Goal: Information Seeking & Learning: Learn about a topic

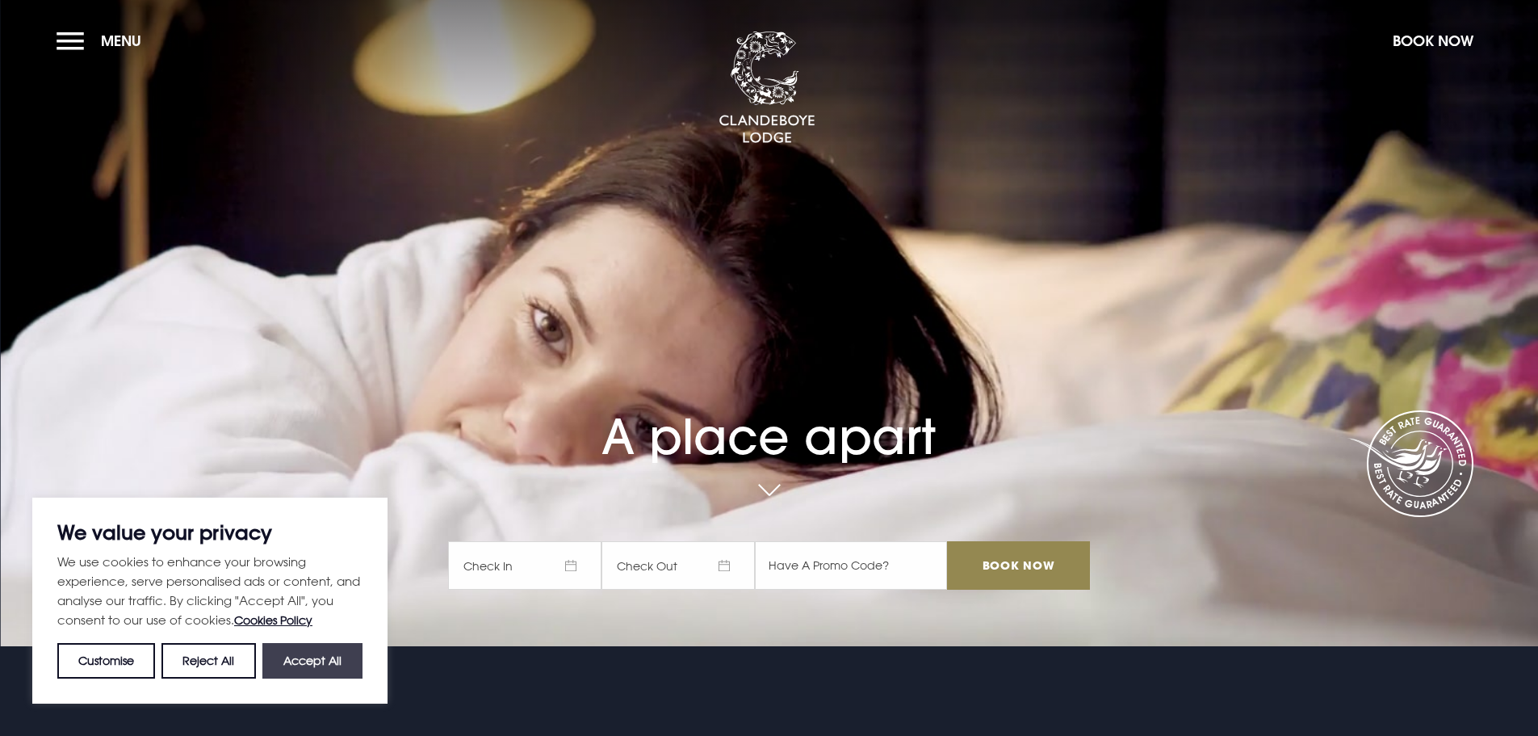
click at [325, 661] on button "Accept All" at bounding box center [312, 661] width 100 height 36
checkbox input "true"
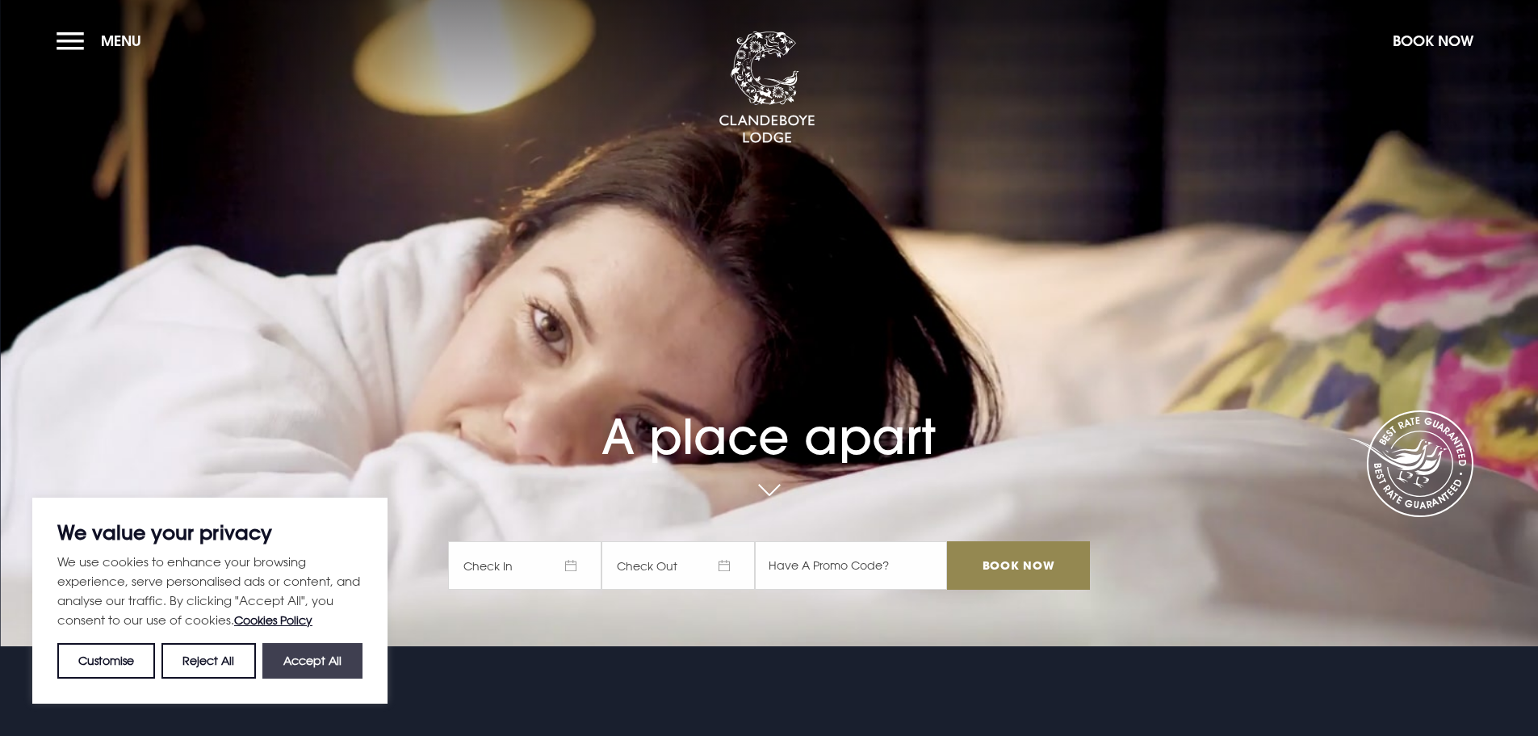
checkbox input "true"
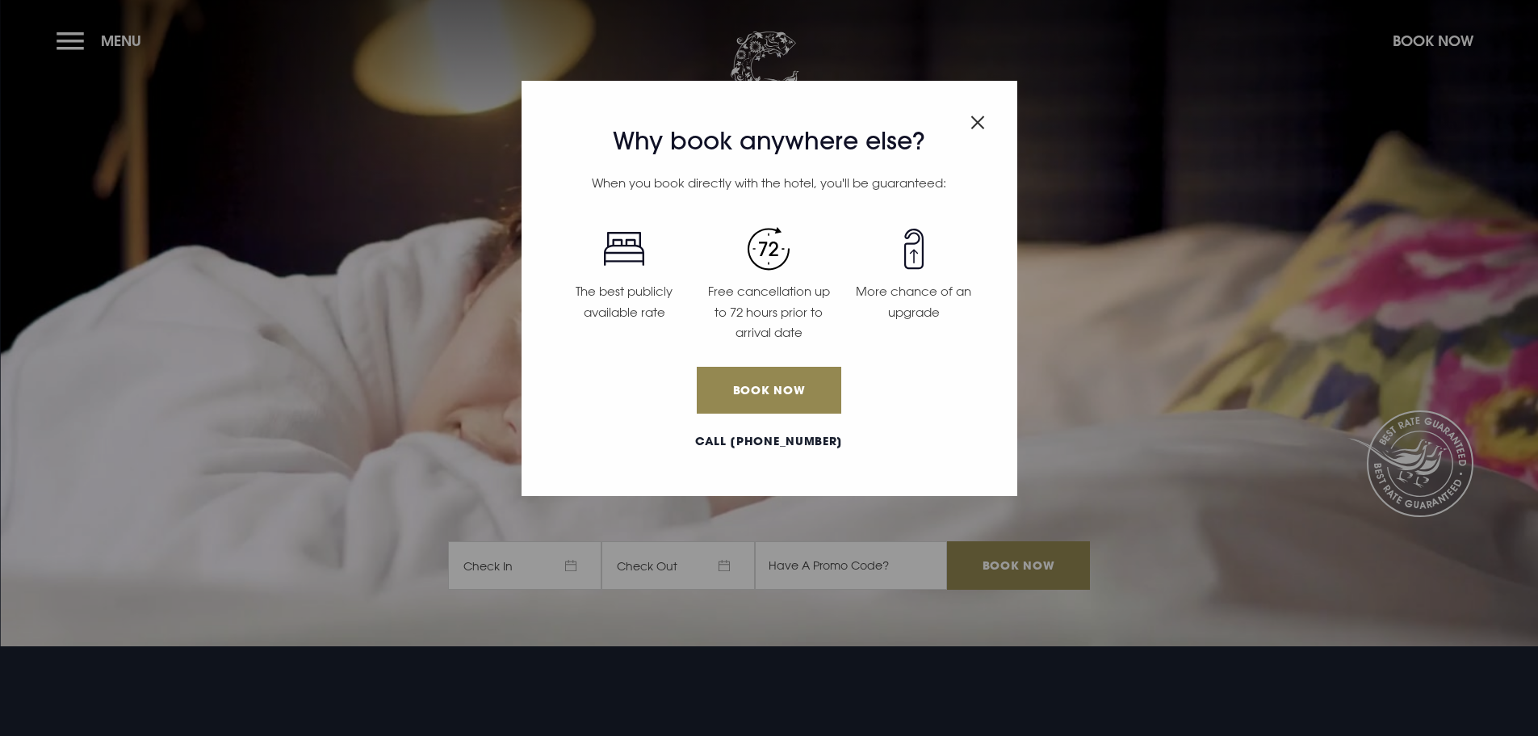
click at [979, 121] on img "Close modal" at bounding box center [978, 122] width 15 height 14
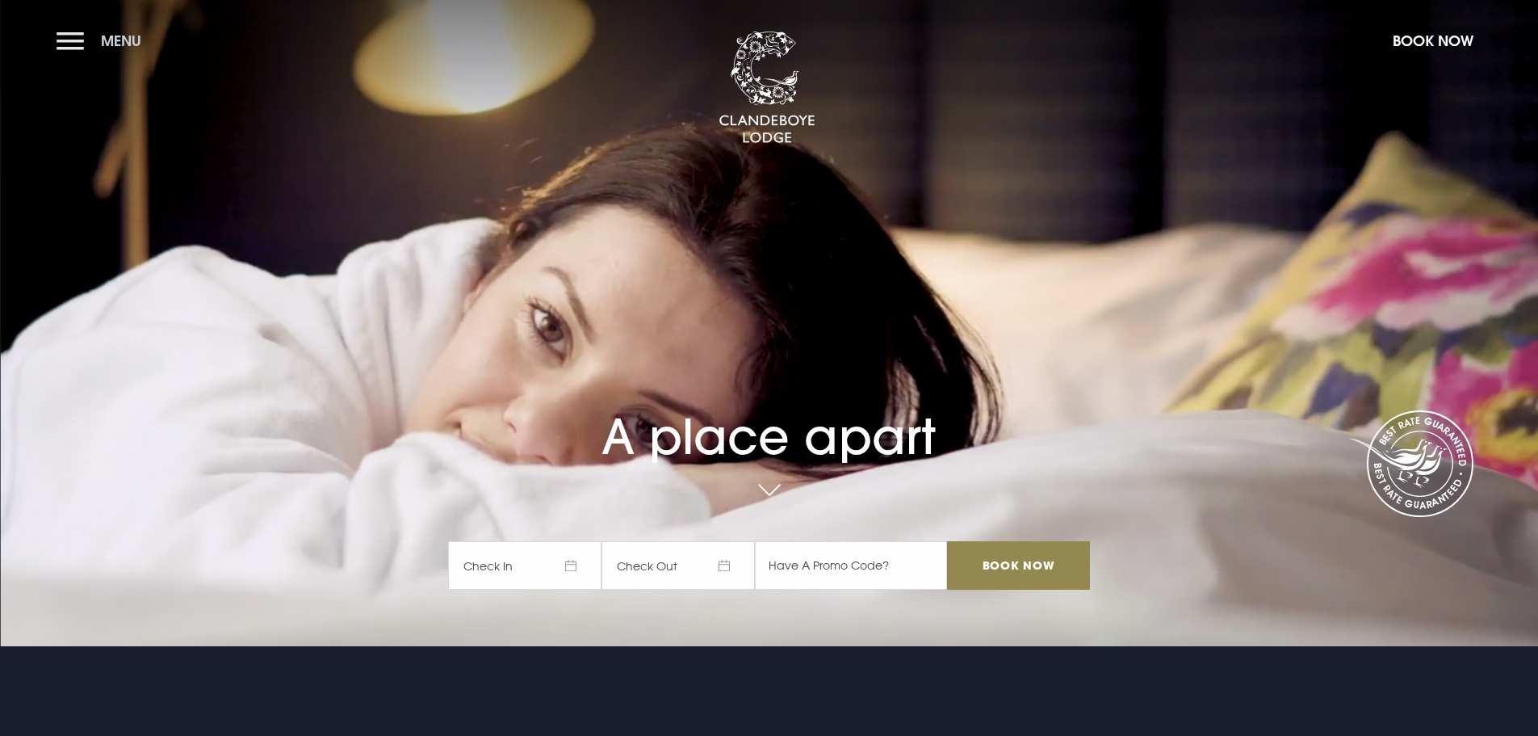
click at [73, 36] on button "Menu" at bounding box center [103, 40] width 93 height 35
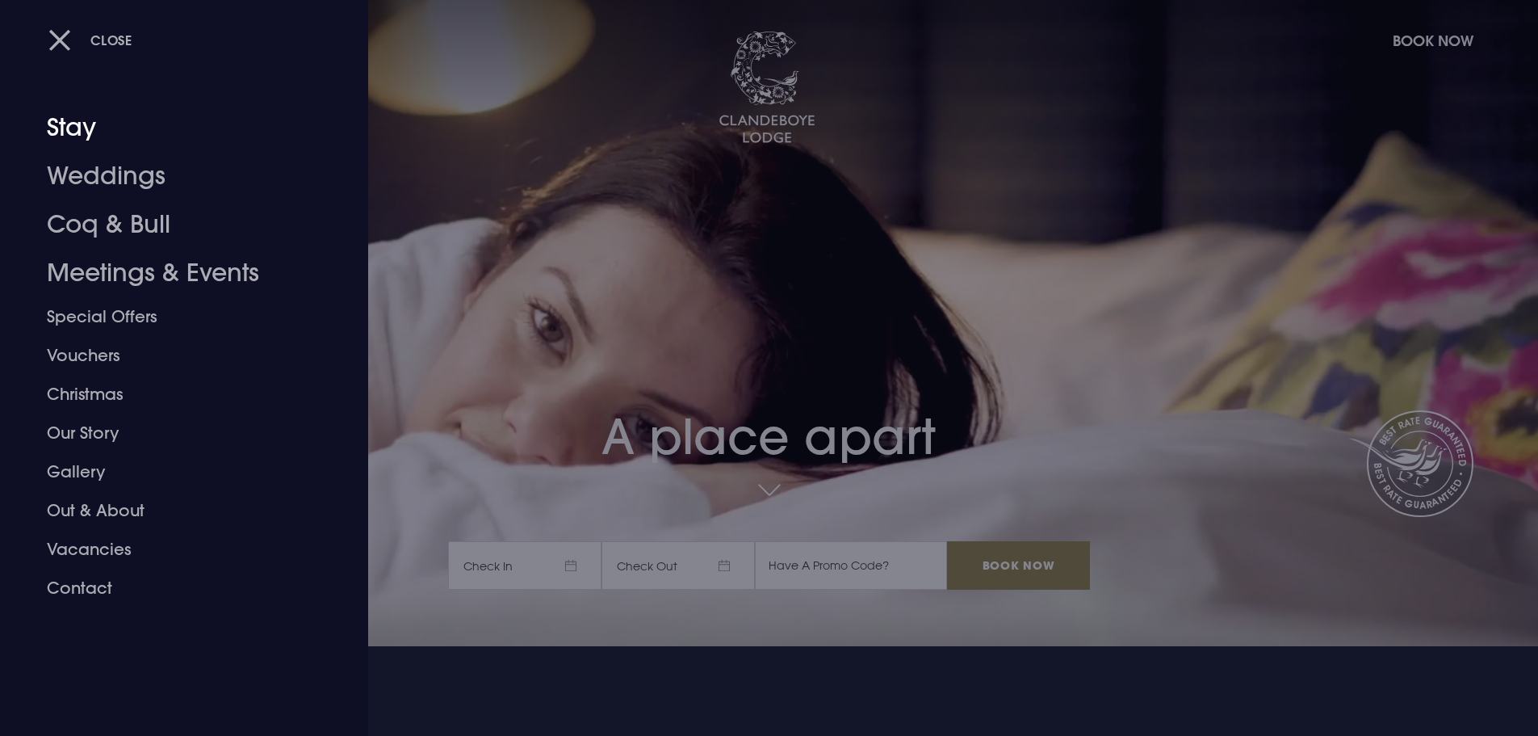
click at [122, 170] on link "Weddings" at bounding box center [174, 176] width 255 height 48
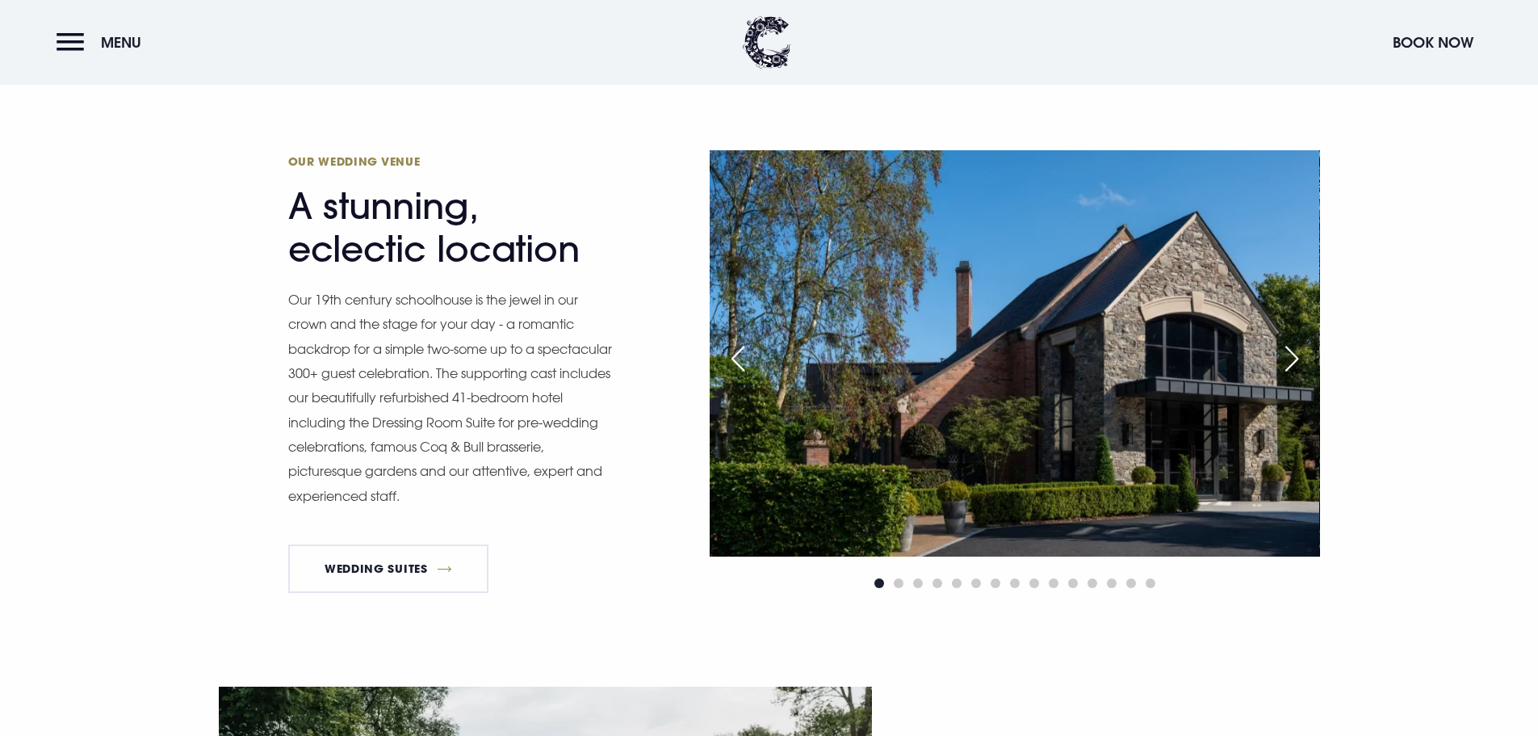
scroll to position [1696, 0]
click at [1292, 356] on div "Next slide" at bounding box center [1292, 358] width 40 height 36
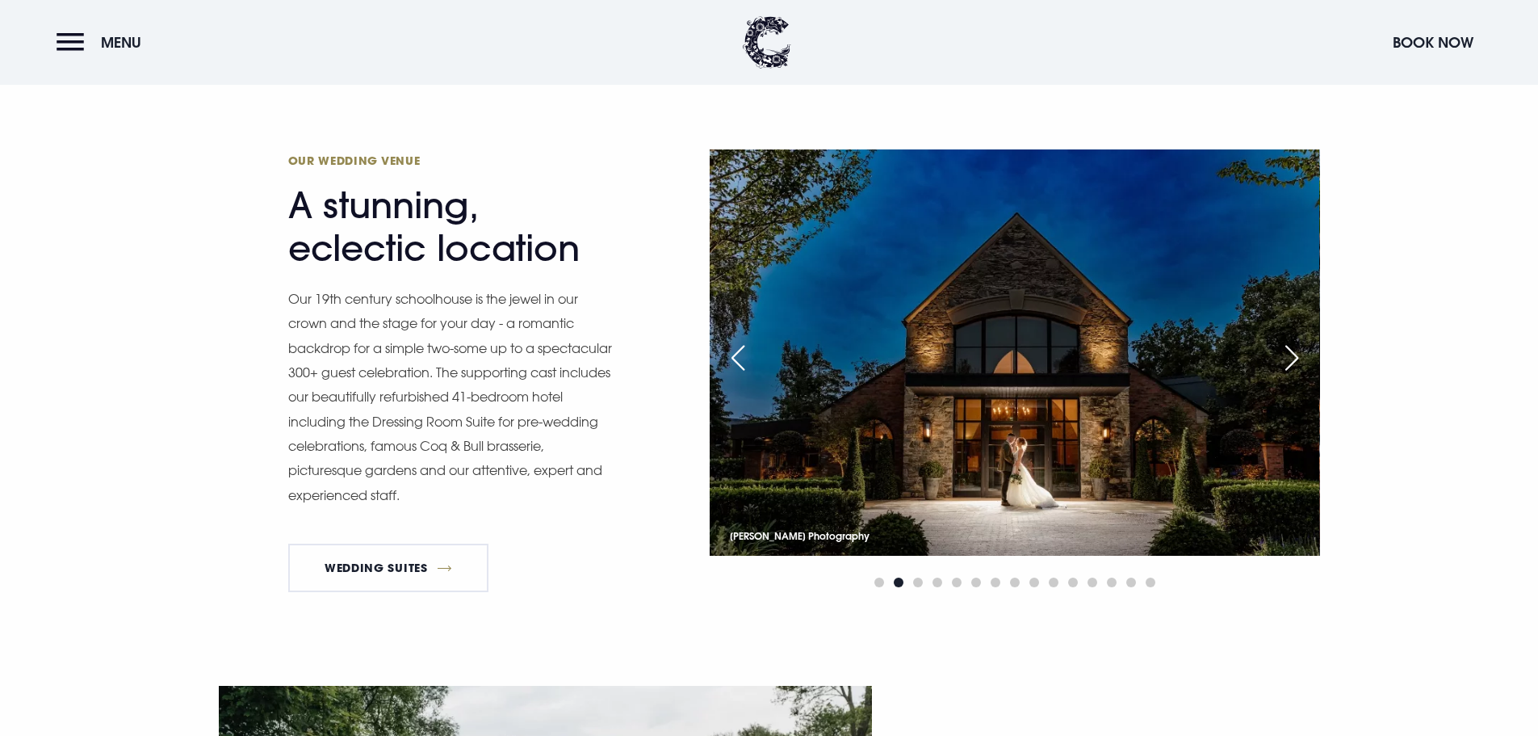
click at [1134, 466] on img at bounding box center [1015, 352] width 610 height 406
click at [1292, 355] on div "Next slide" at bounding box center [1292, 358] width 40 height 36
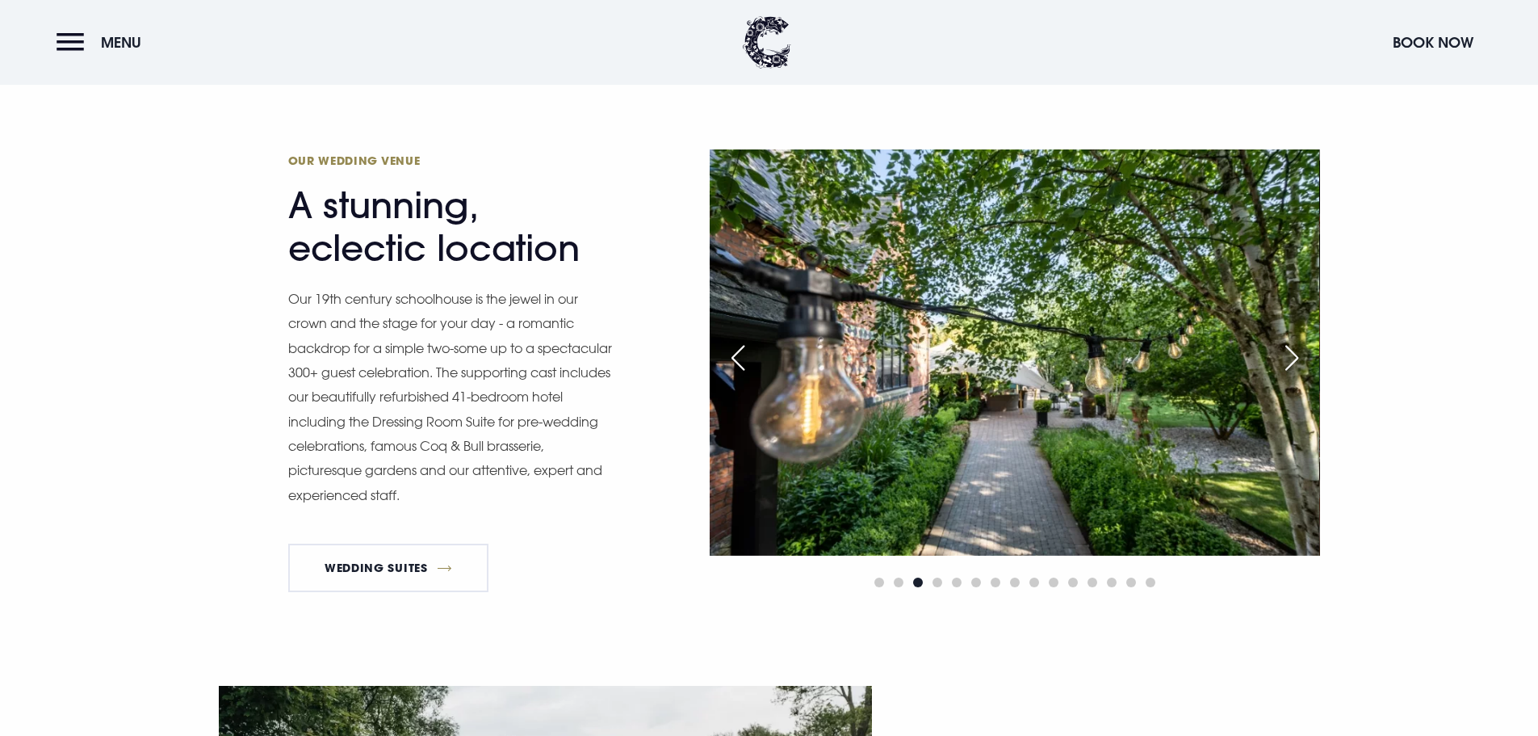
click at [1292, 355] on div "Next slide" at bounding box center [1292, 358] width 40 height 36
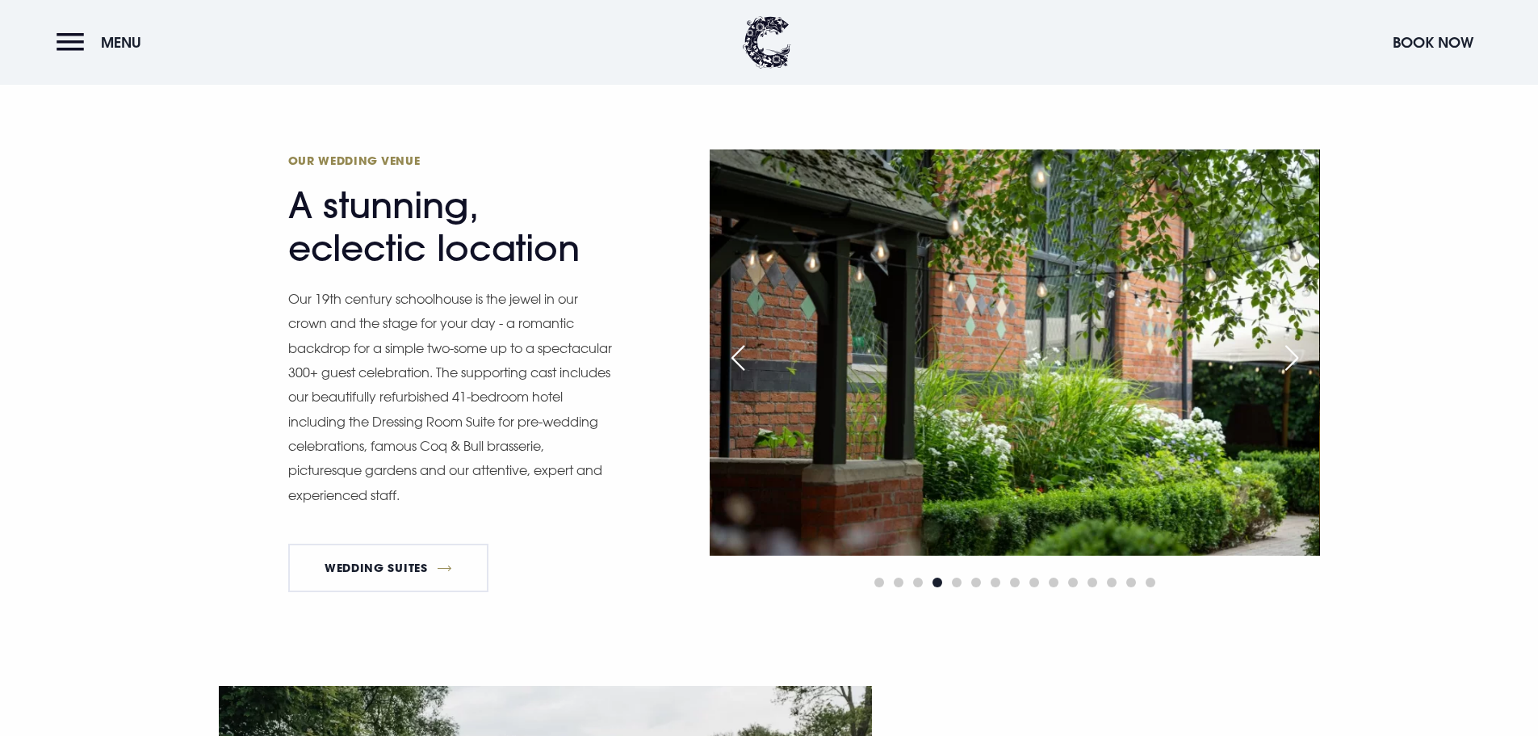
click at [1292, 355] on div "Next slide" at bounding box center [1292, 358] width 40 height 36
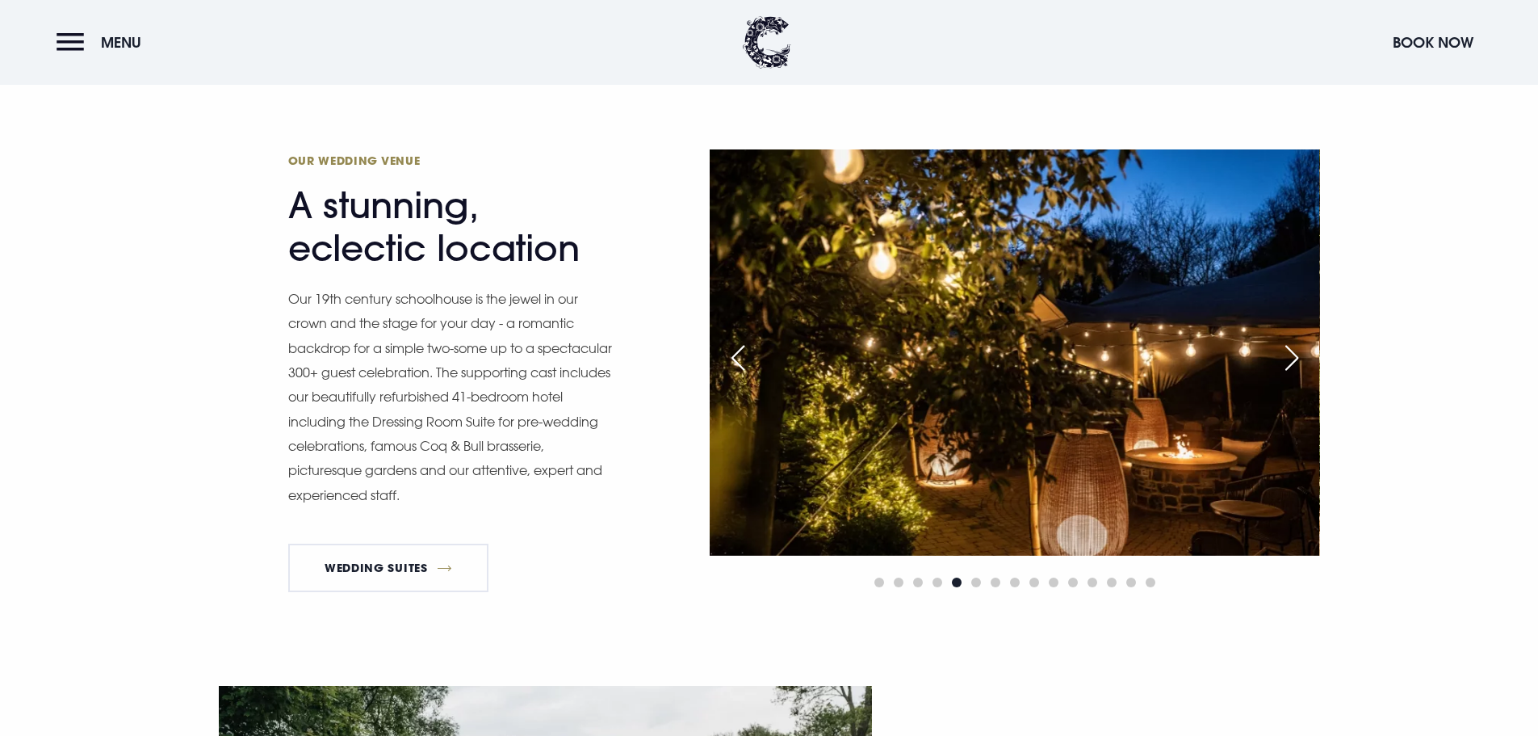
click at [1292, 355] on div "Next slide" at bounding box center [1292, 358] width 40 height 36
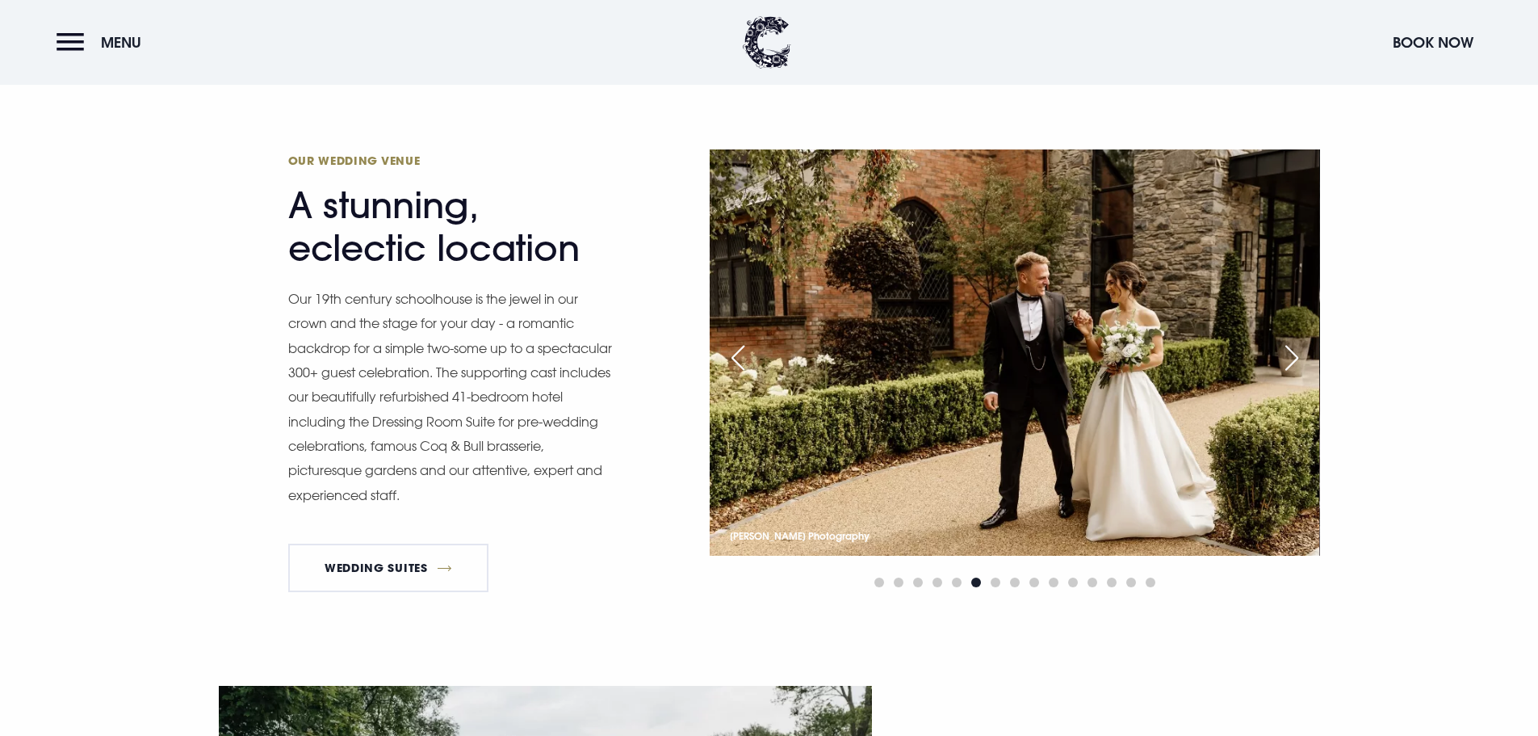
click at [1292, 355] on div "Next slide" at bounding box center [1292, 358] width 40 height 36
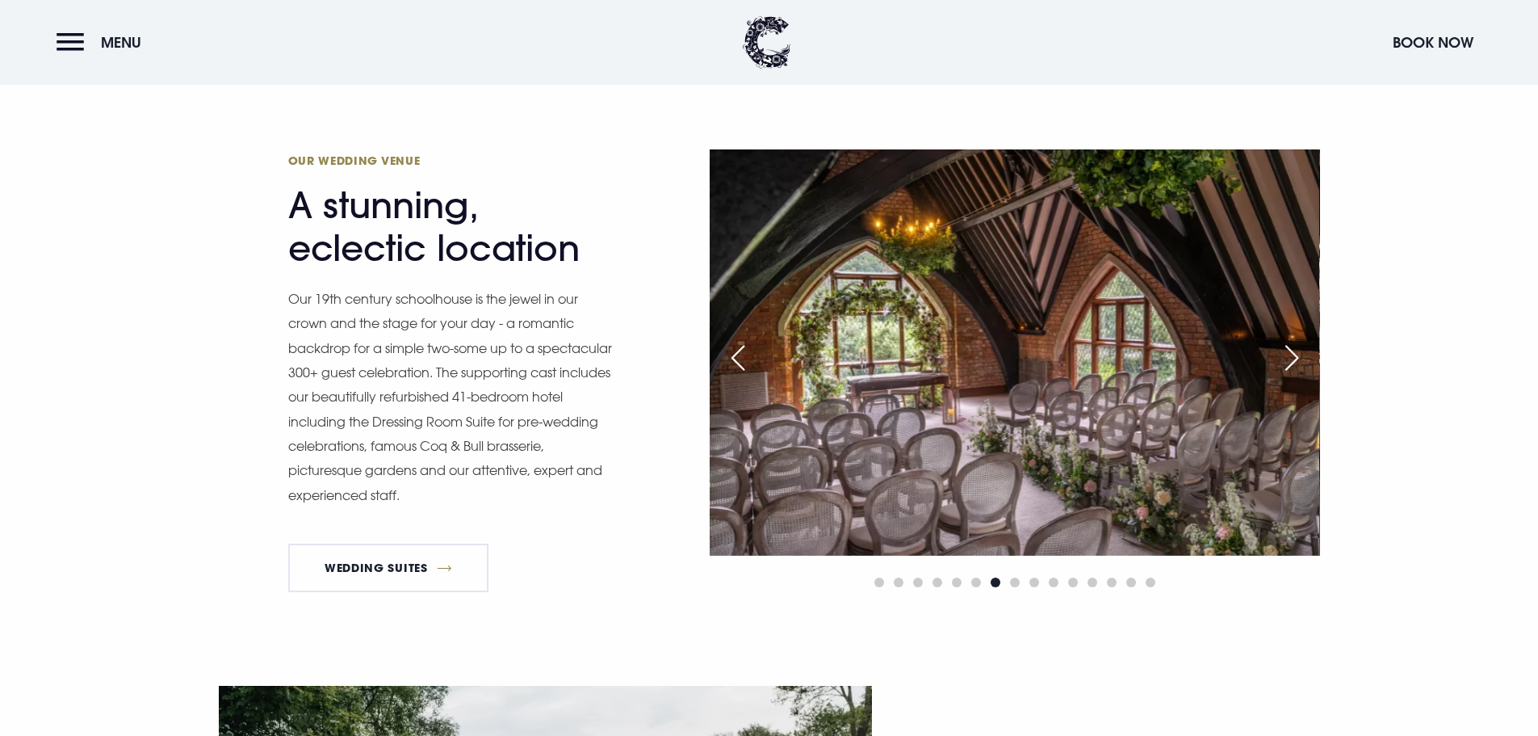
click at [1295, 347] on div "Next slide" at bounding box center [1292, 358] width 40 height 36
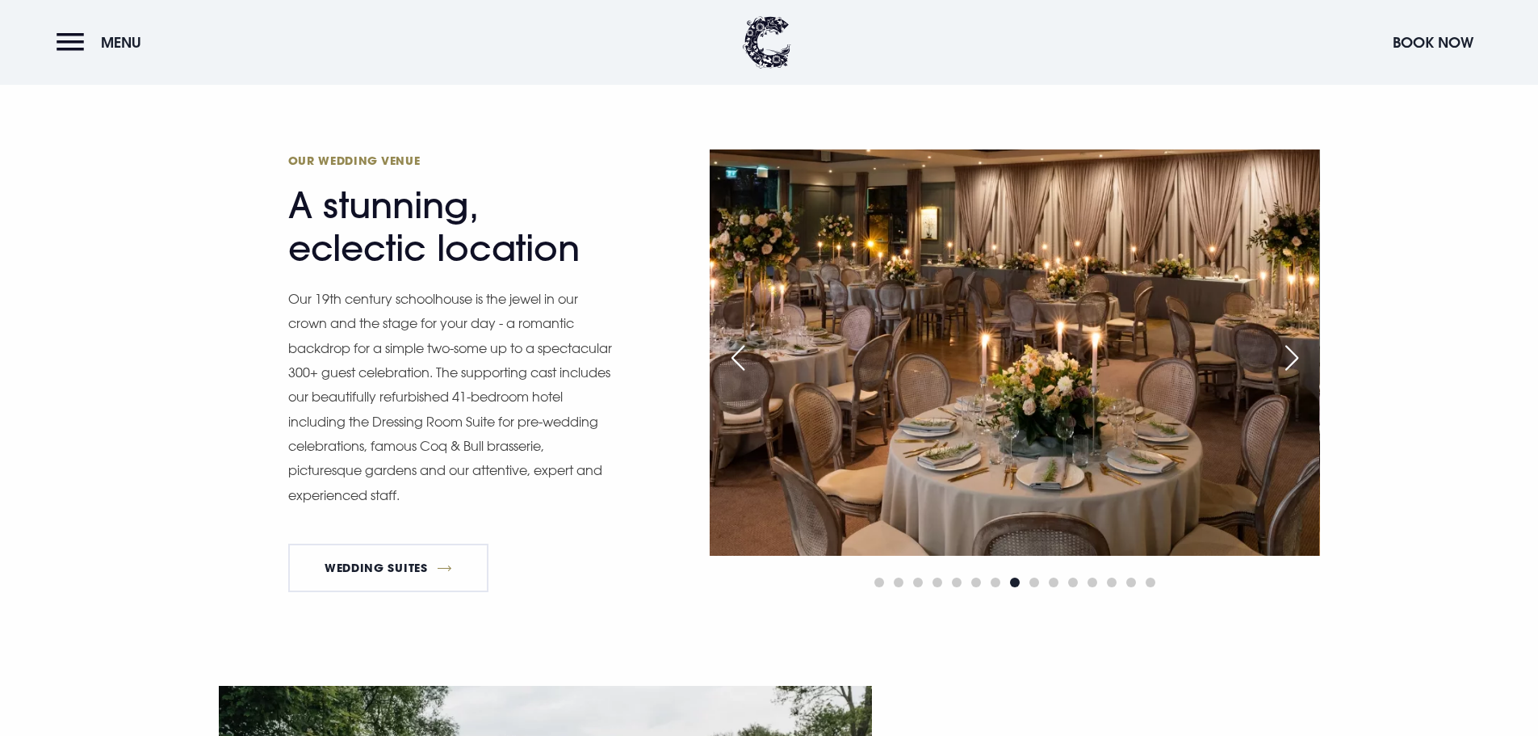
click at [1295, 350] on div "Next slide" at bounding box center [1292, 358] width 40 height 36
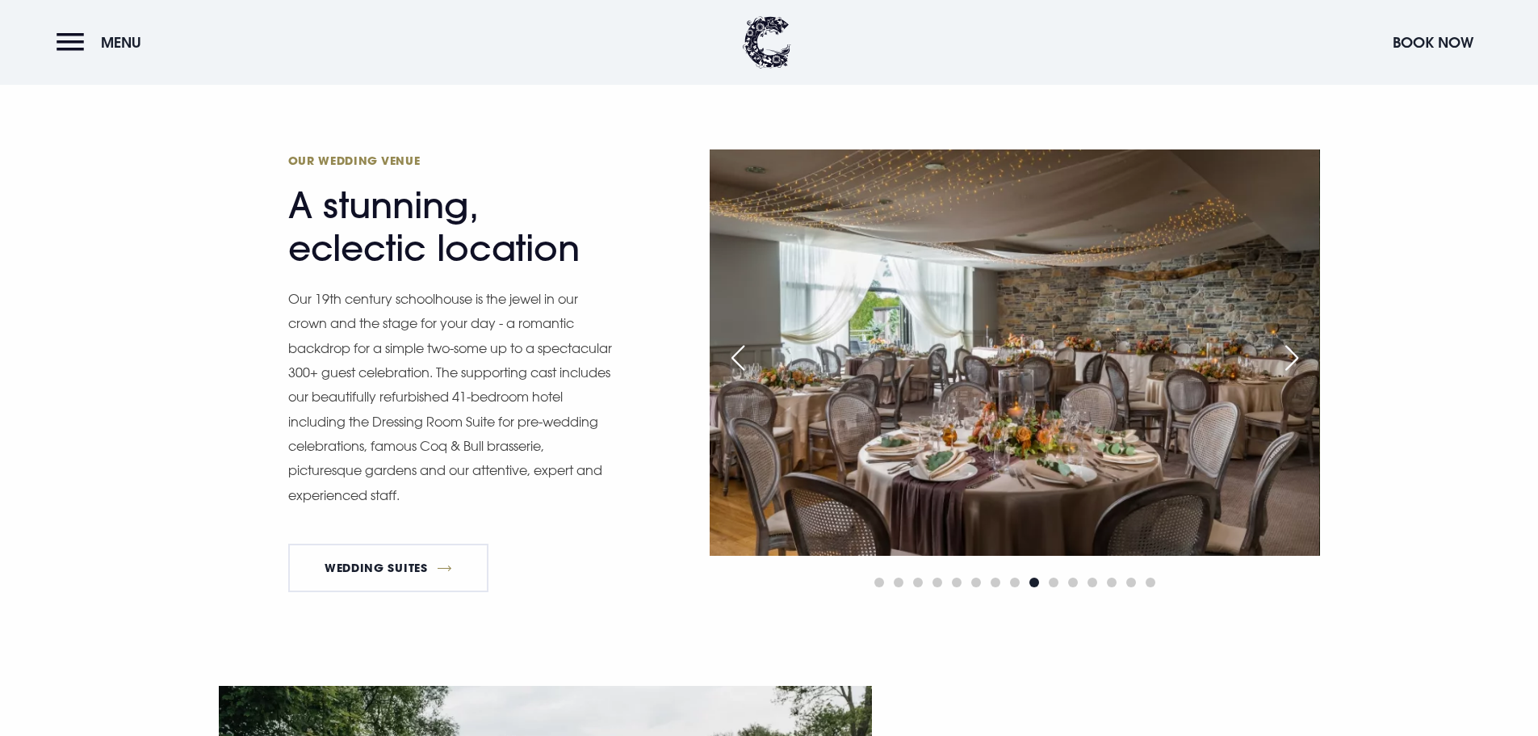
click at [1294, 356] on div "Next slide" at bounding box center [1292, 358] width 40 height 36
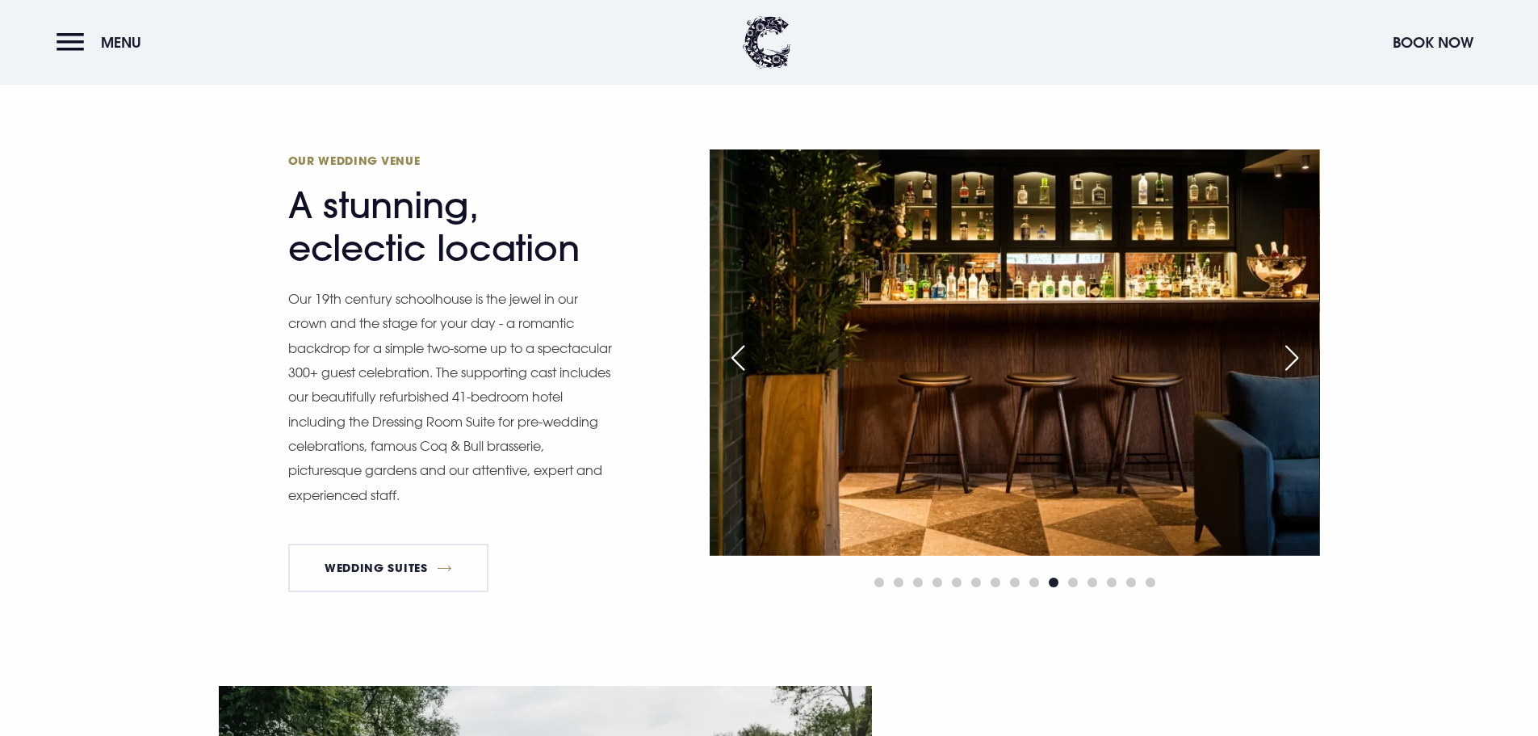
click at [1294, 356] on div "Next slide" at bounding box center [1292, 358] width 40 height 36
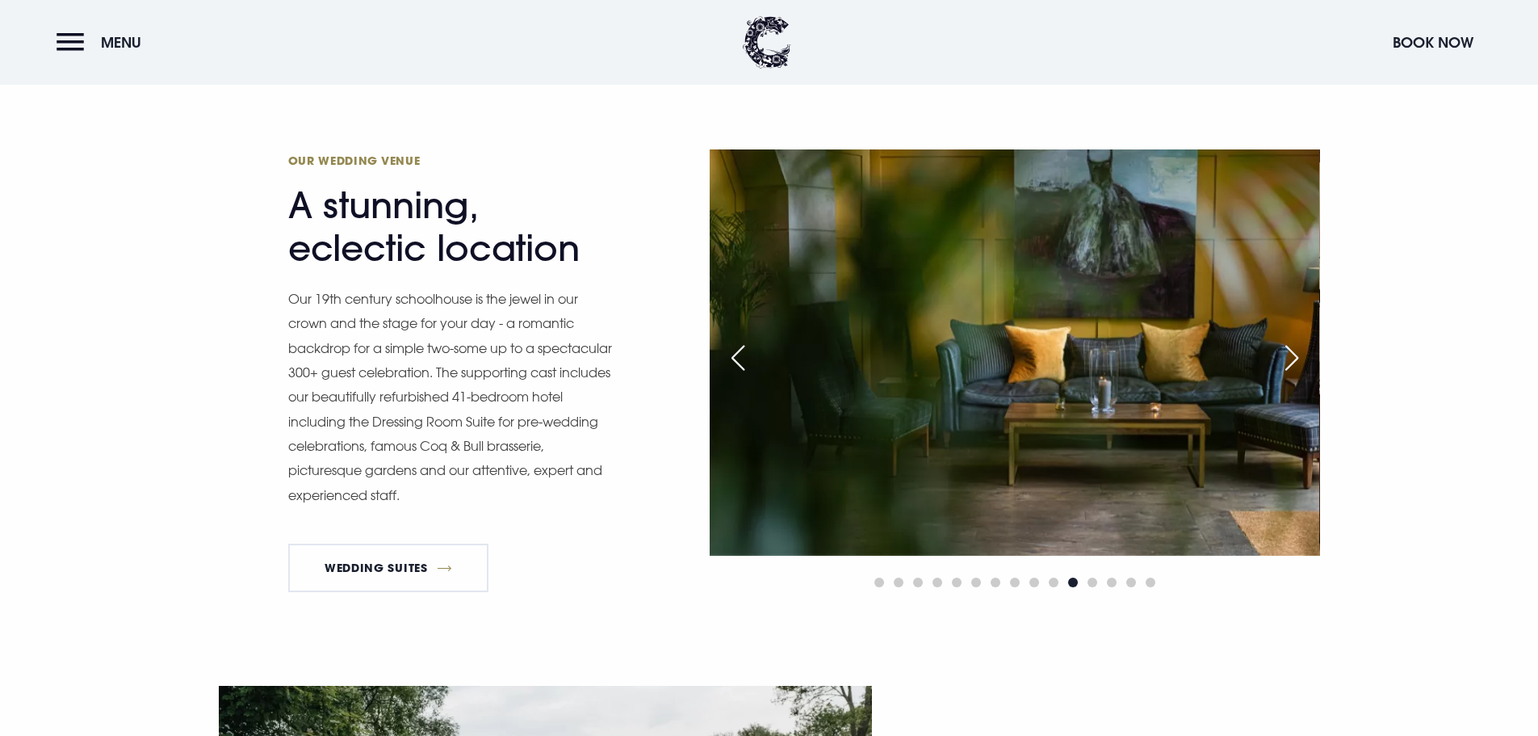
click at [1294, 356] on div "Next slide" at bounding box center [1292, 358] width 40 height 36
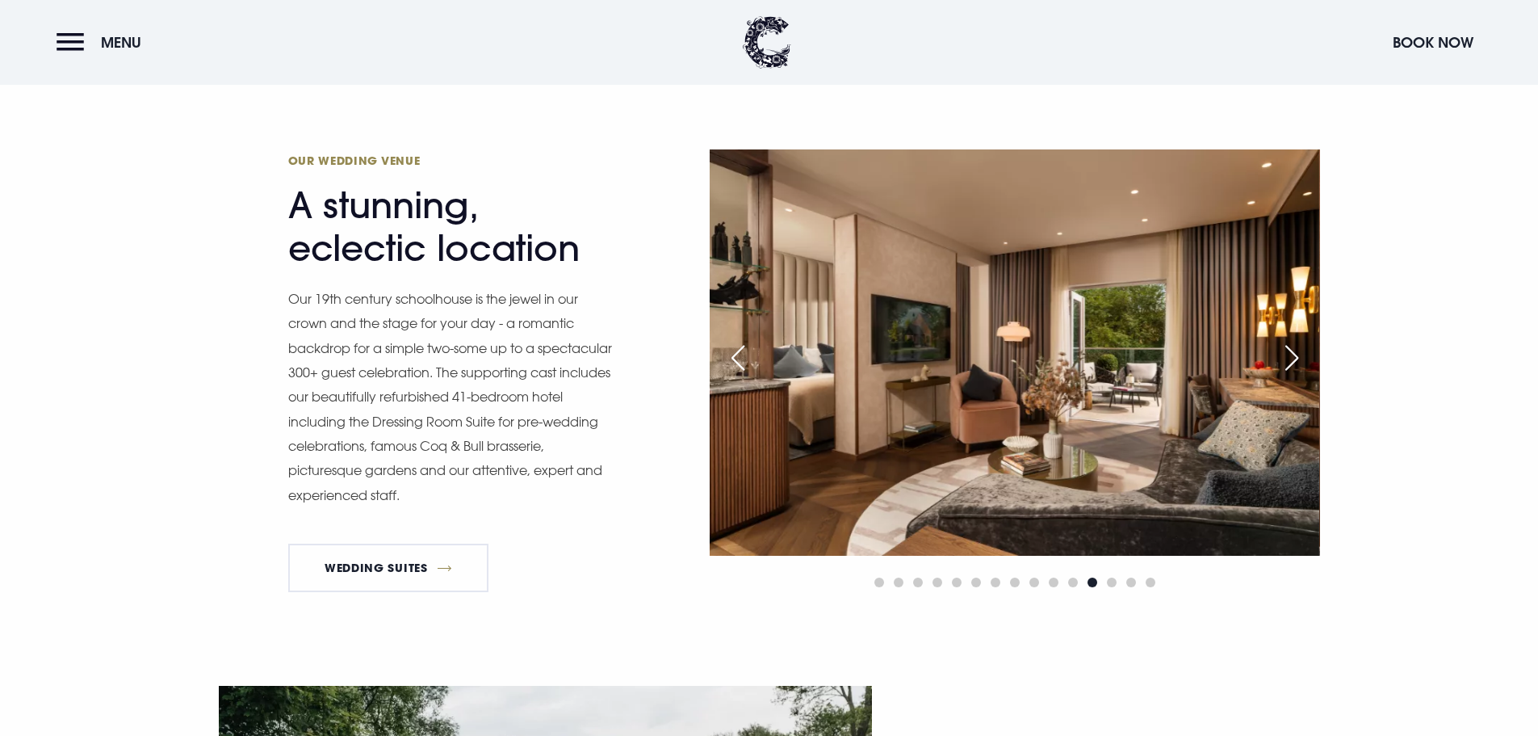
click at [1294, 356] on div "Next slide" at bounding box center [1292, 358] width 40 height 36
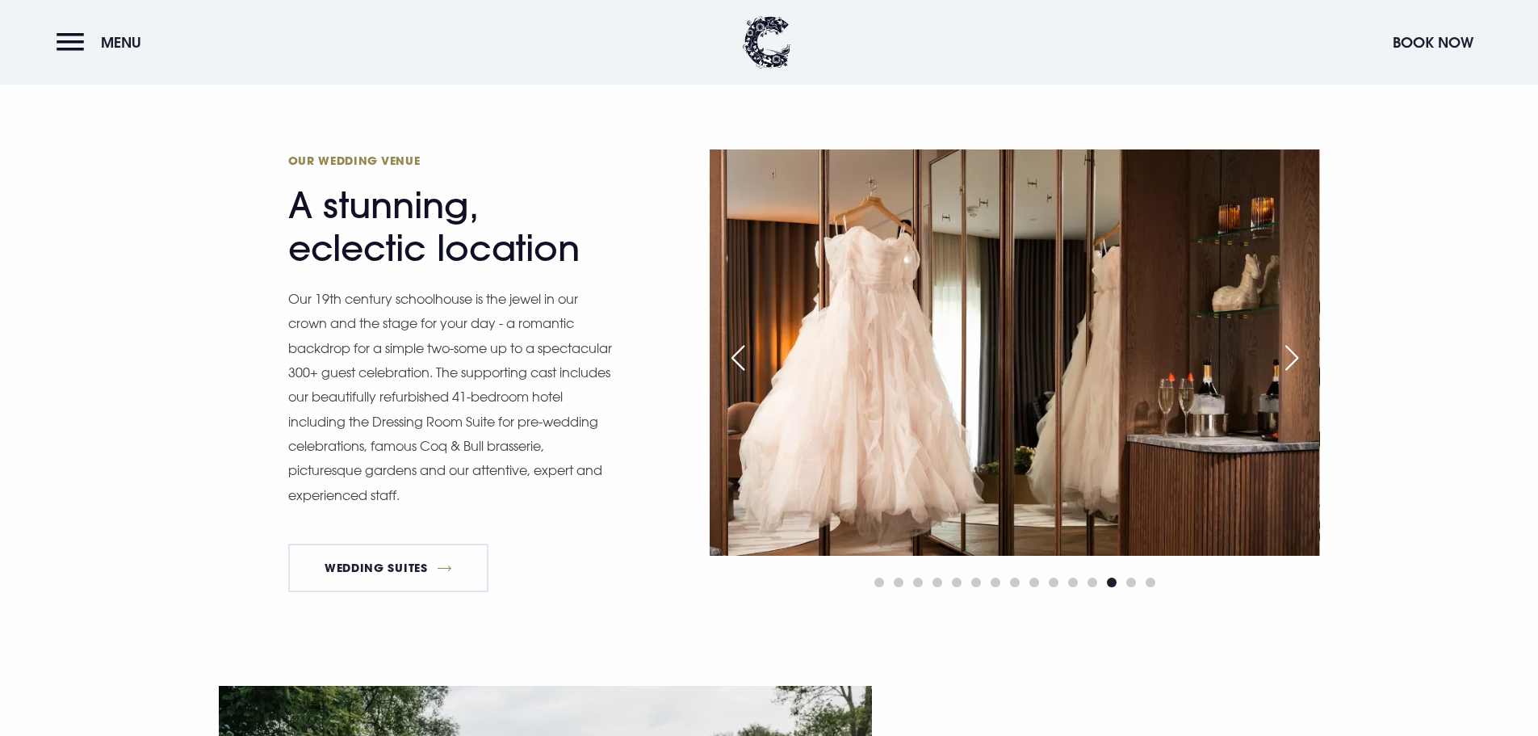
click at [1294, 356] on div "Next slide" at bounding box center [1292, 358] width 40 height 36
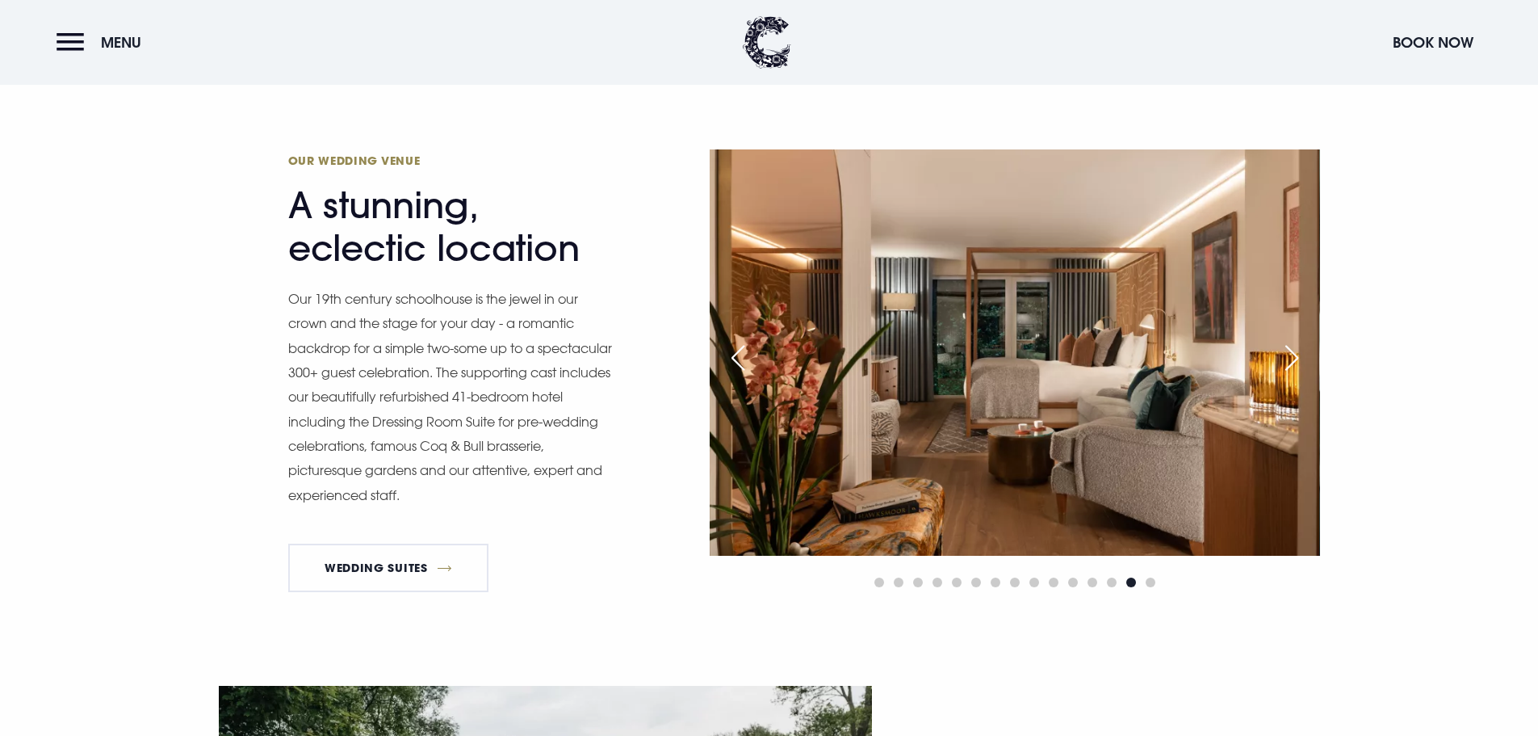
click at [1294, 356] on div "Next slide" at bounding box center [1292, 358] width 40 height 36
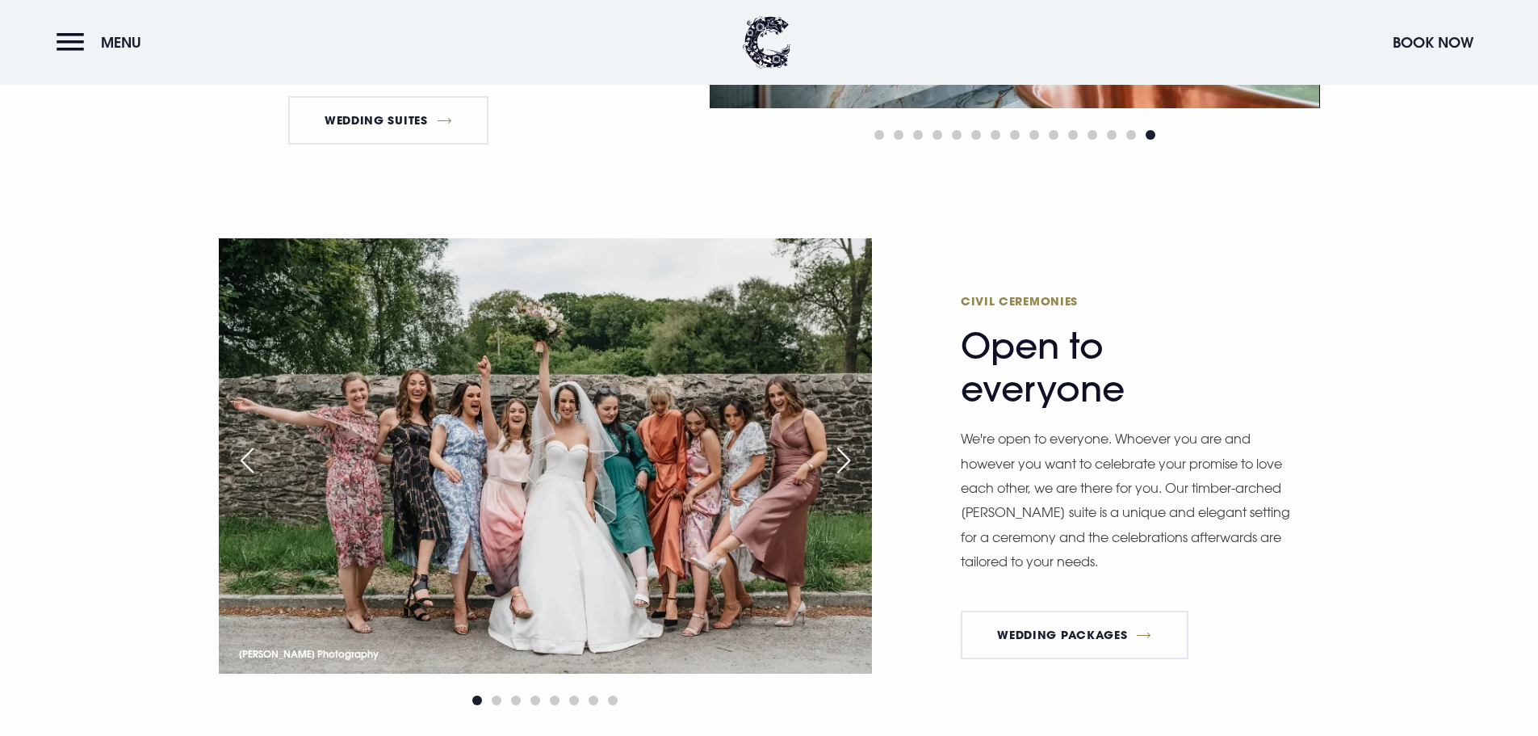
scroll to position [2180, 0]
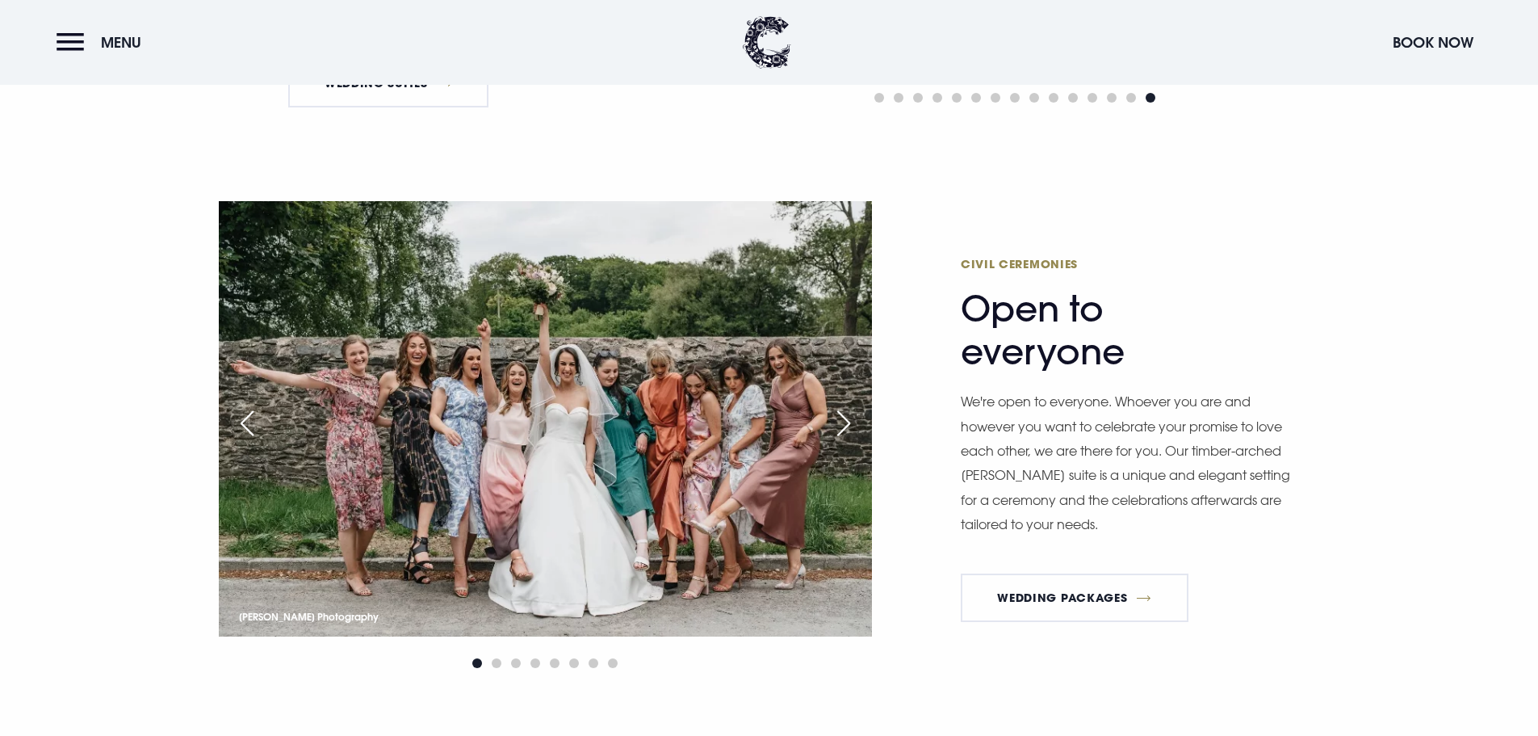
click at [846, 422] on div "Next slide" at bounding box center [844, 423] width 40 height 36
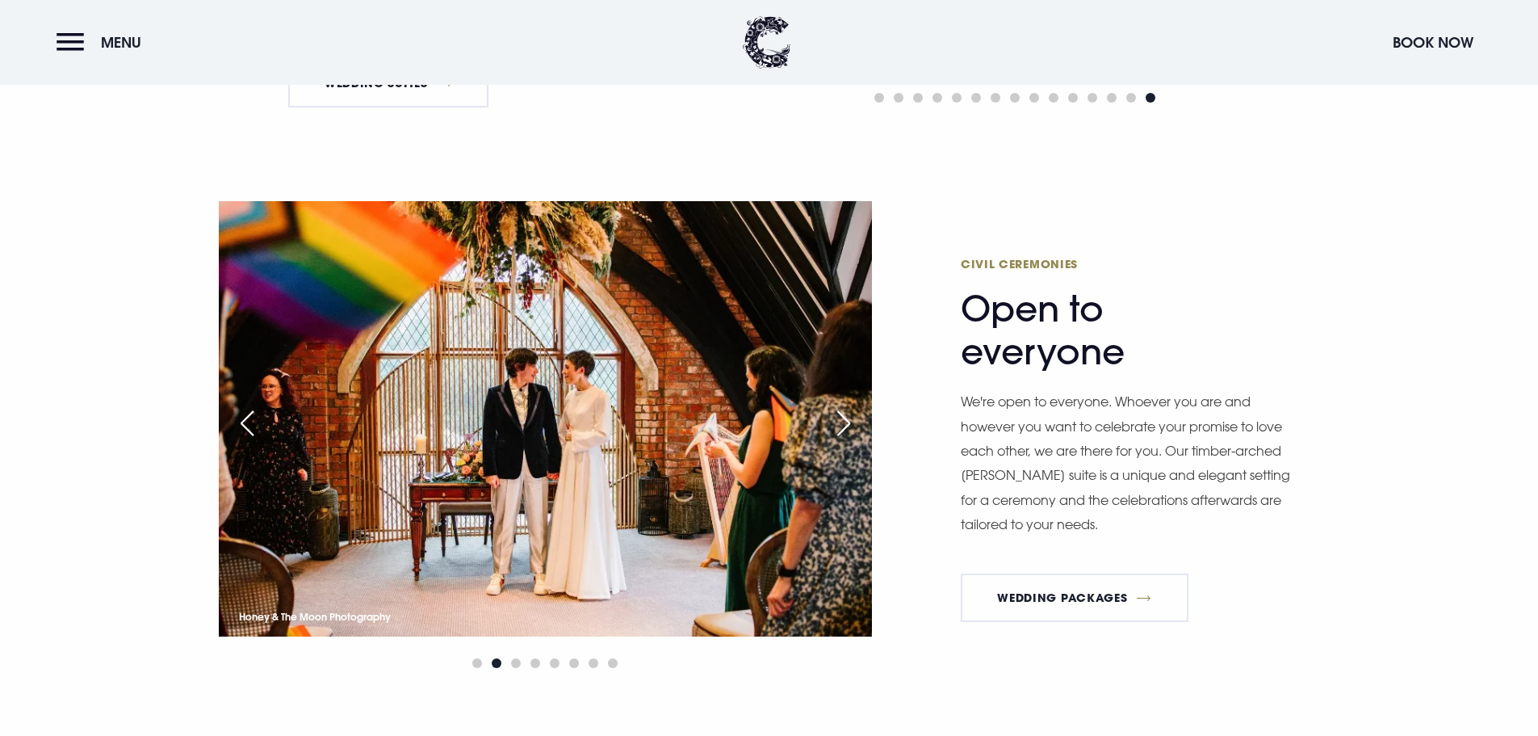
click at [846, 422] on div "Next slide" at bounding box center [844, 423] width 40 height 36
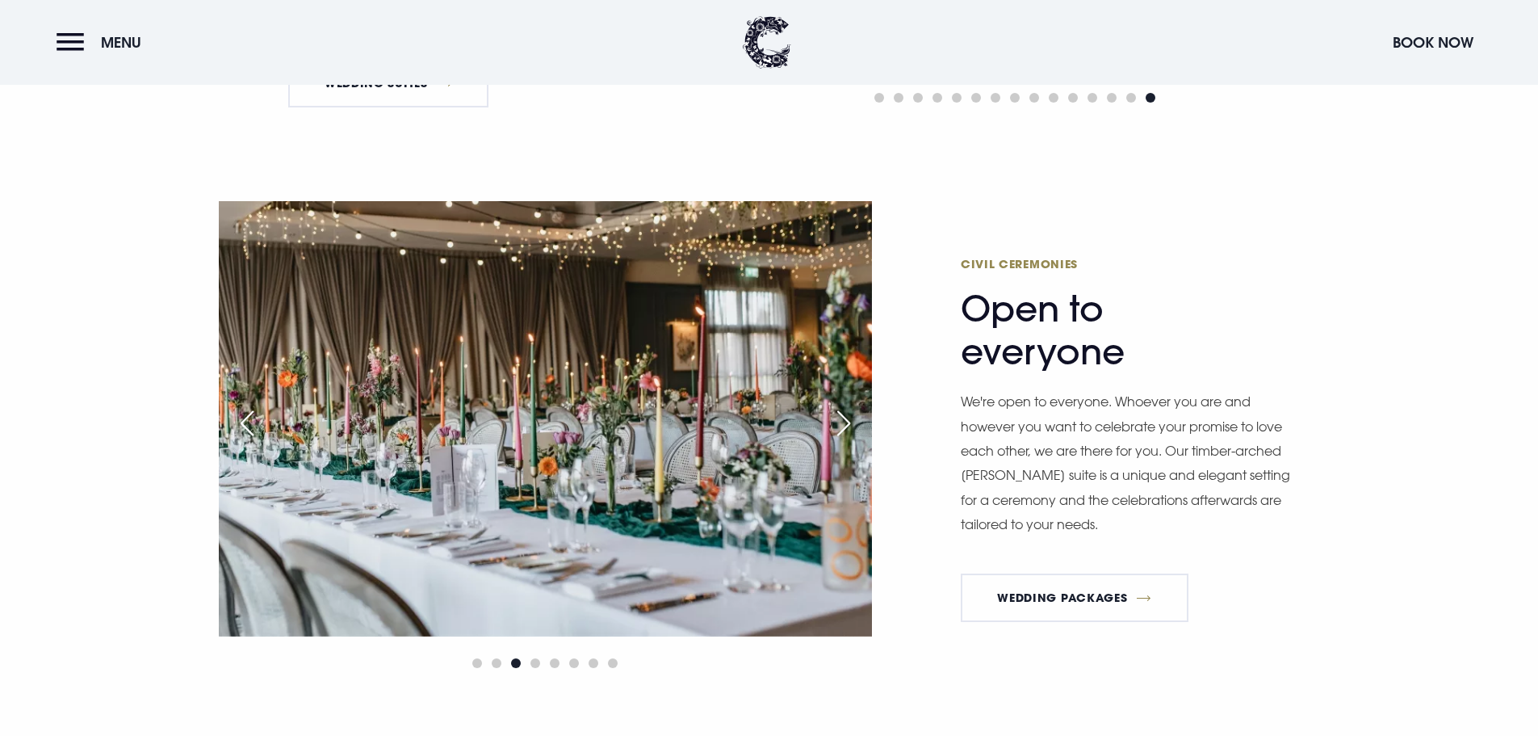
click at [846, 422] on div "Next slide" at bounding box center [844, 423] width 40 height 36
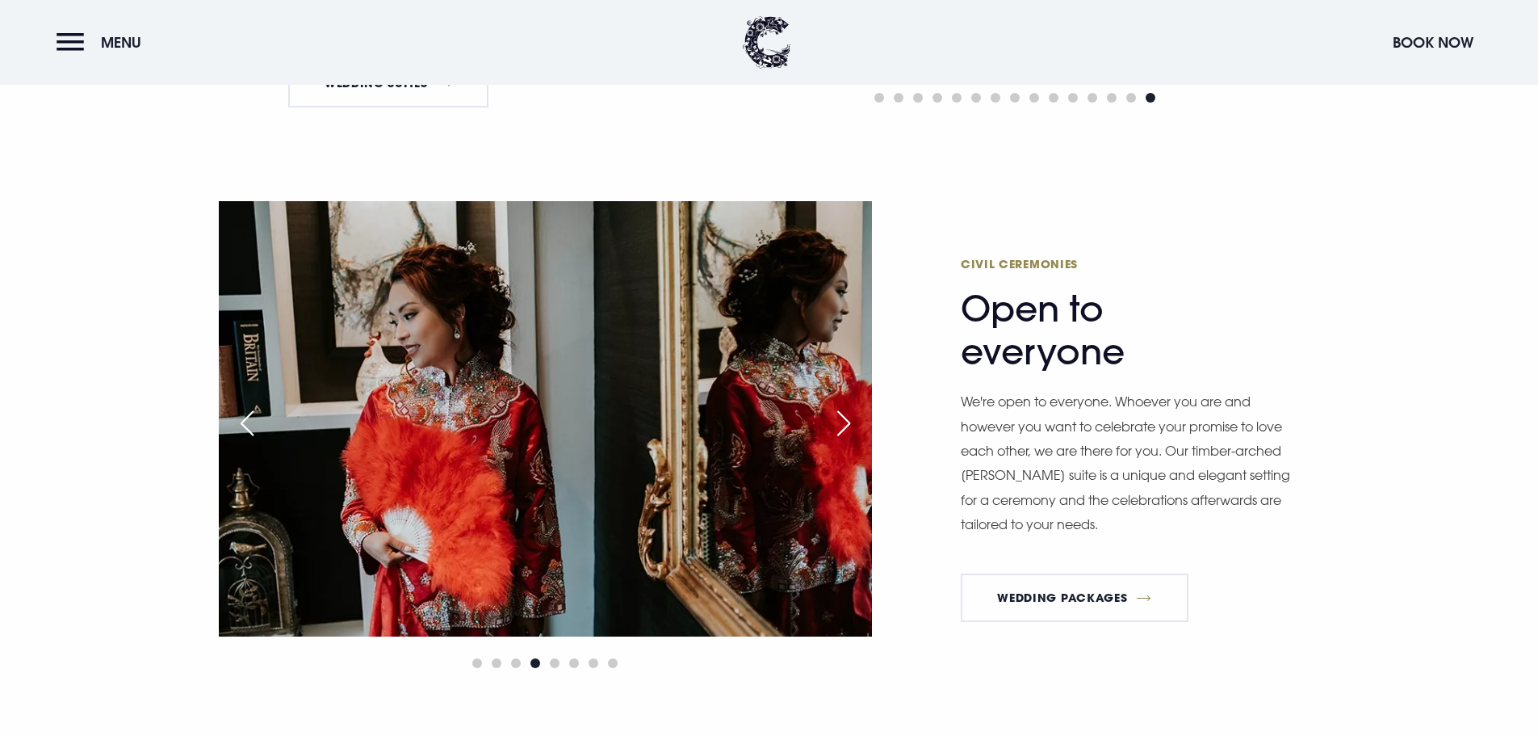
click at [846, 422] on div "Next slide" at bounding box center [844, 423] width 40 height 36
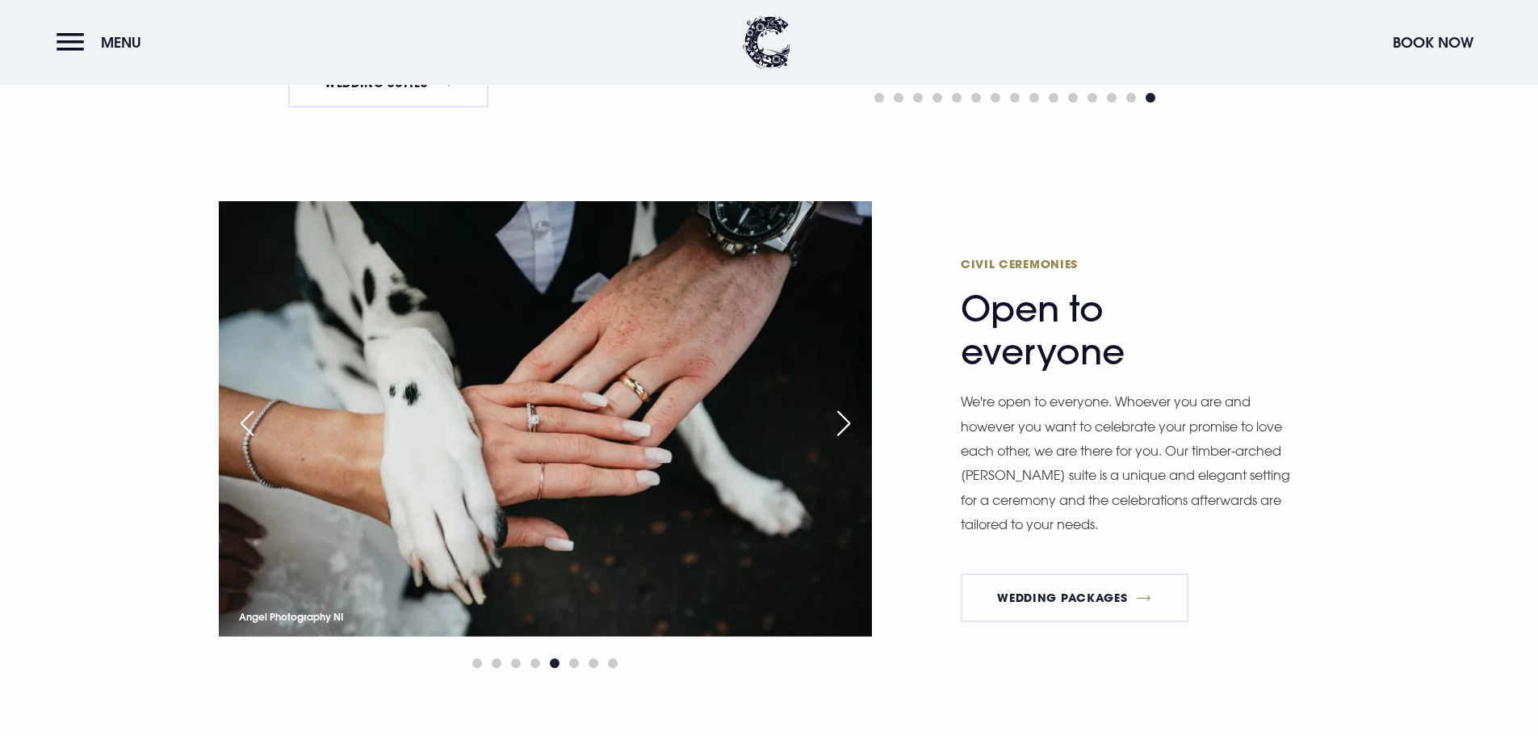
click at [846, 422] on div "Next slide" at bounding box center [844, 423] width 40 height 36
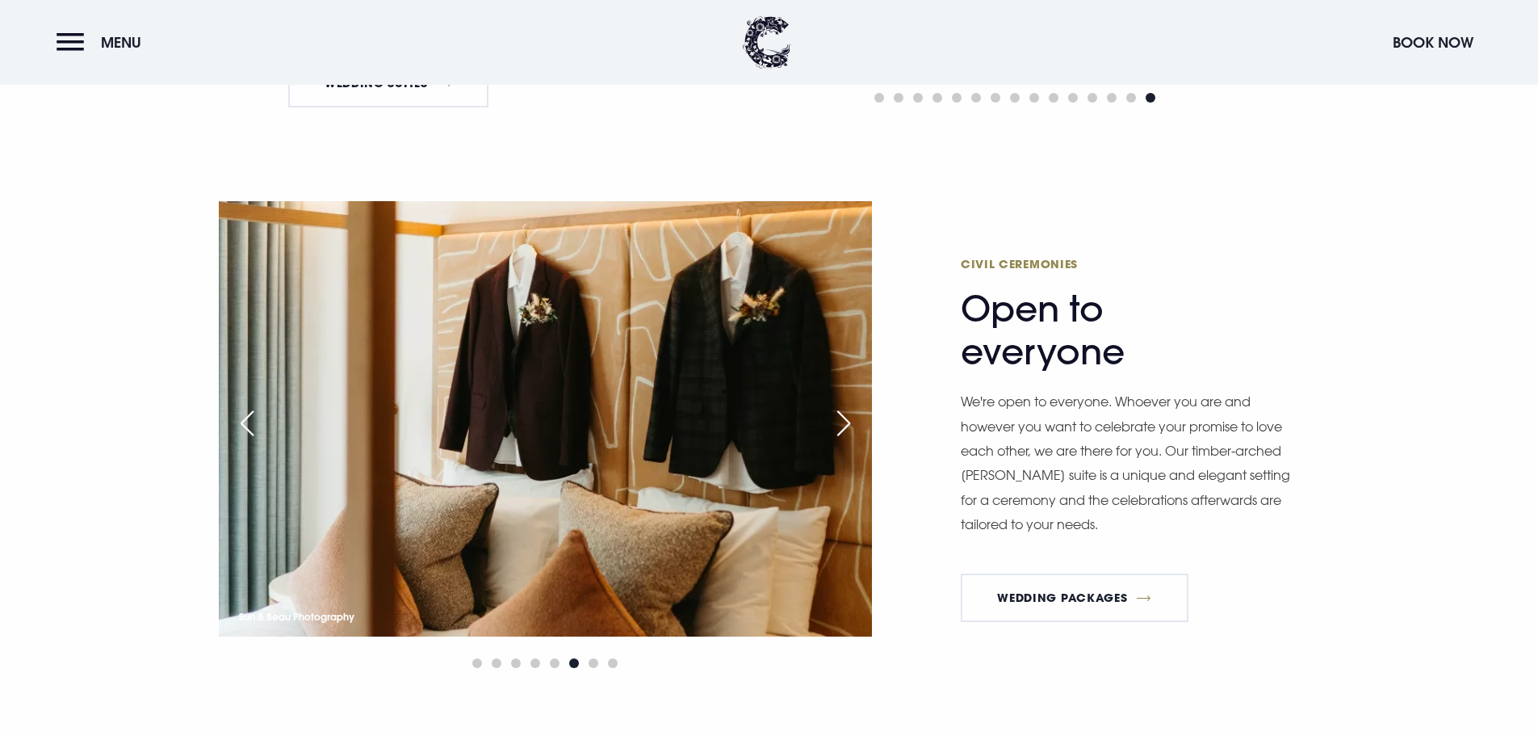
click at [846, 422] on div "Next slide" at bounding box center [844, 423] width 40 height 36
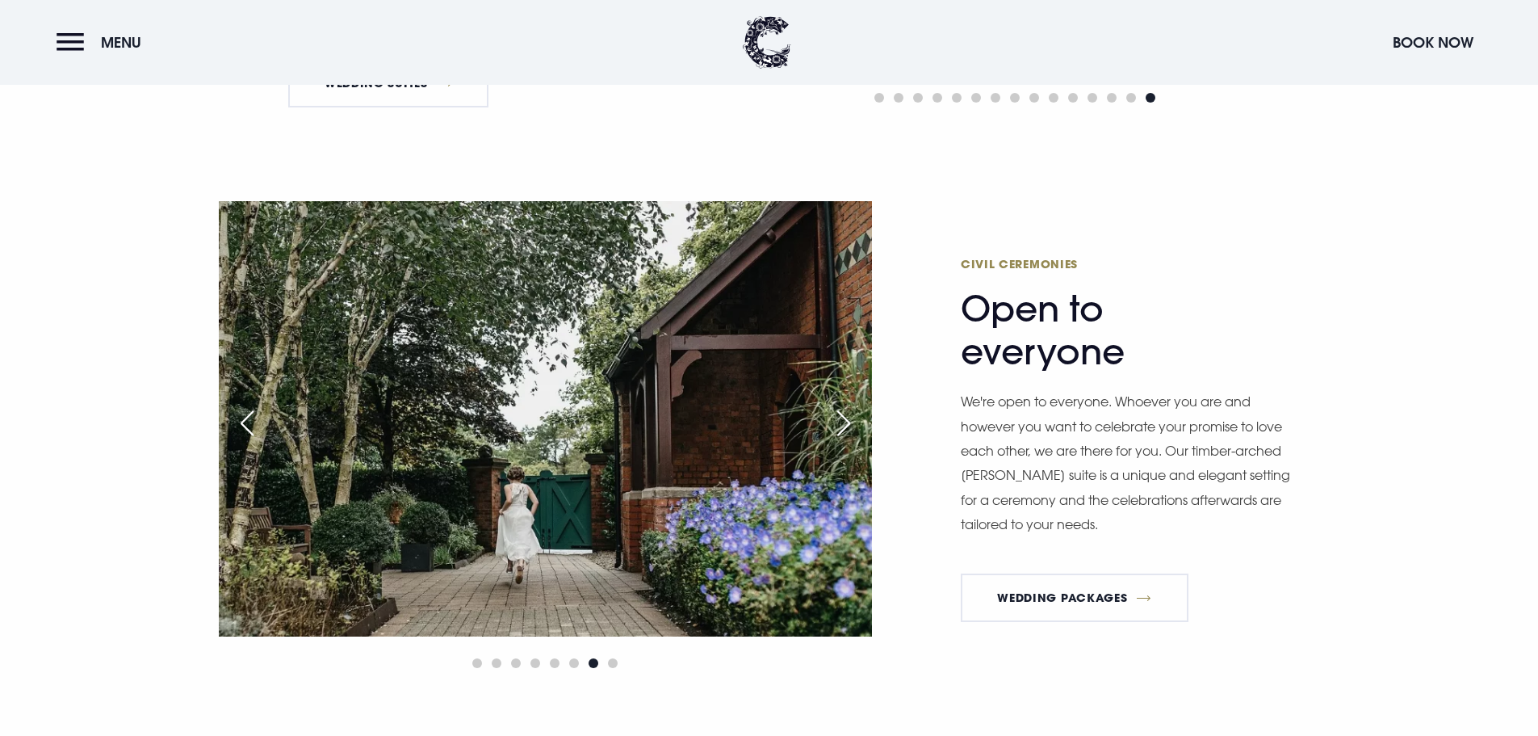
click at [846, 422] on div "Next slide" at bounding box center [844, 423] width 40 height 36
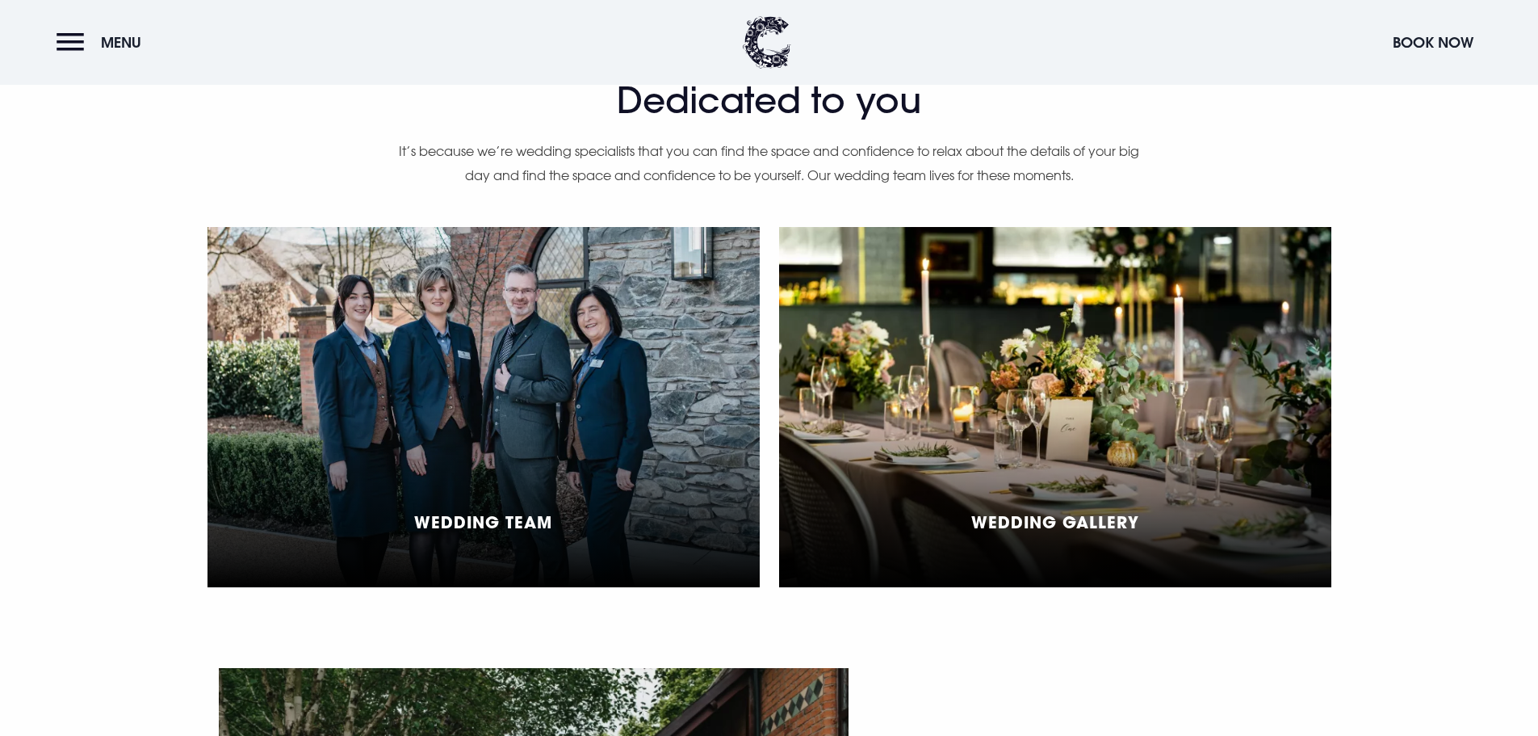
scroll to position [4199, 0]
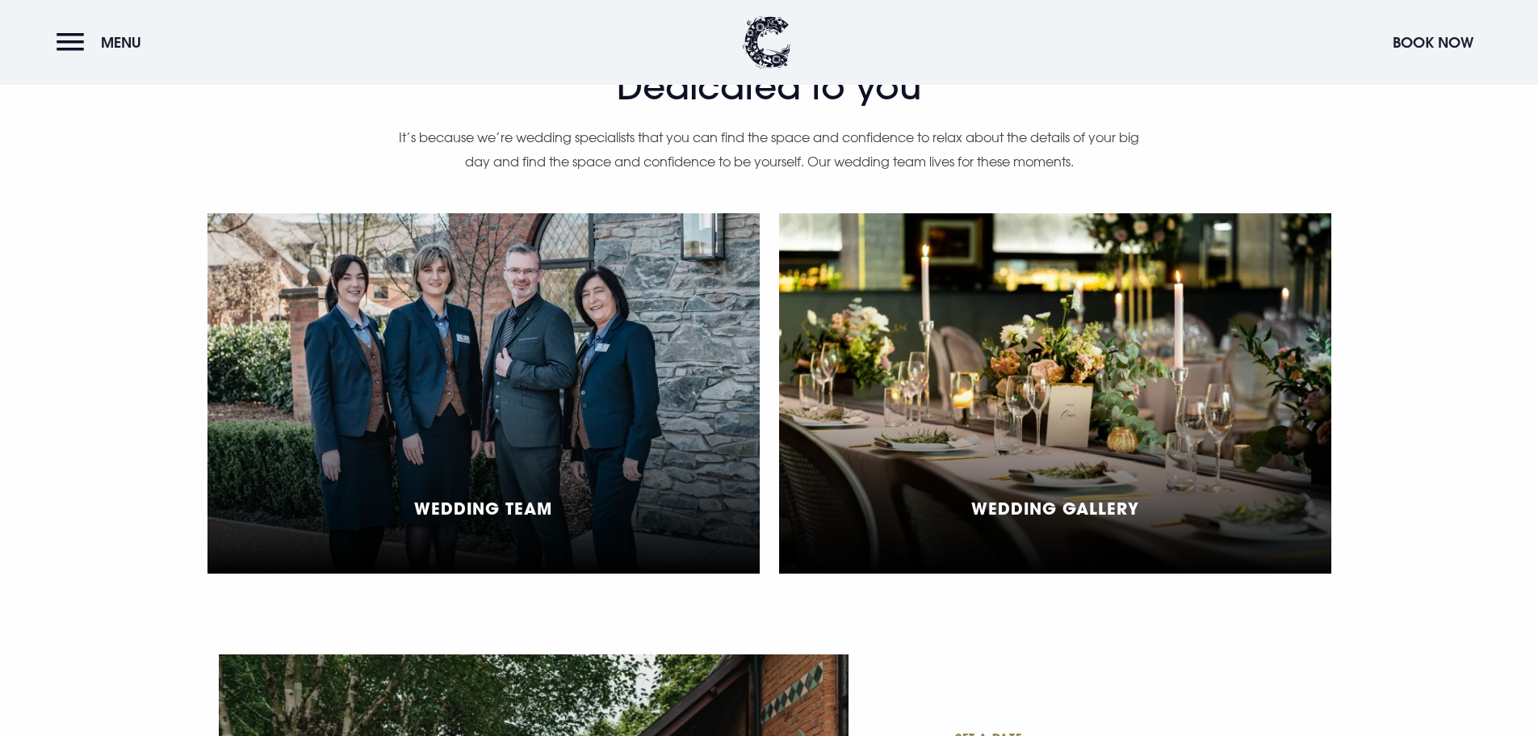
click at [586, 413] on div "Wedding Team" at bounding box center [484, 393] width 552 height 360
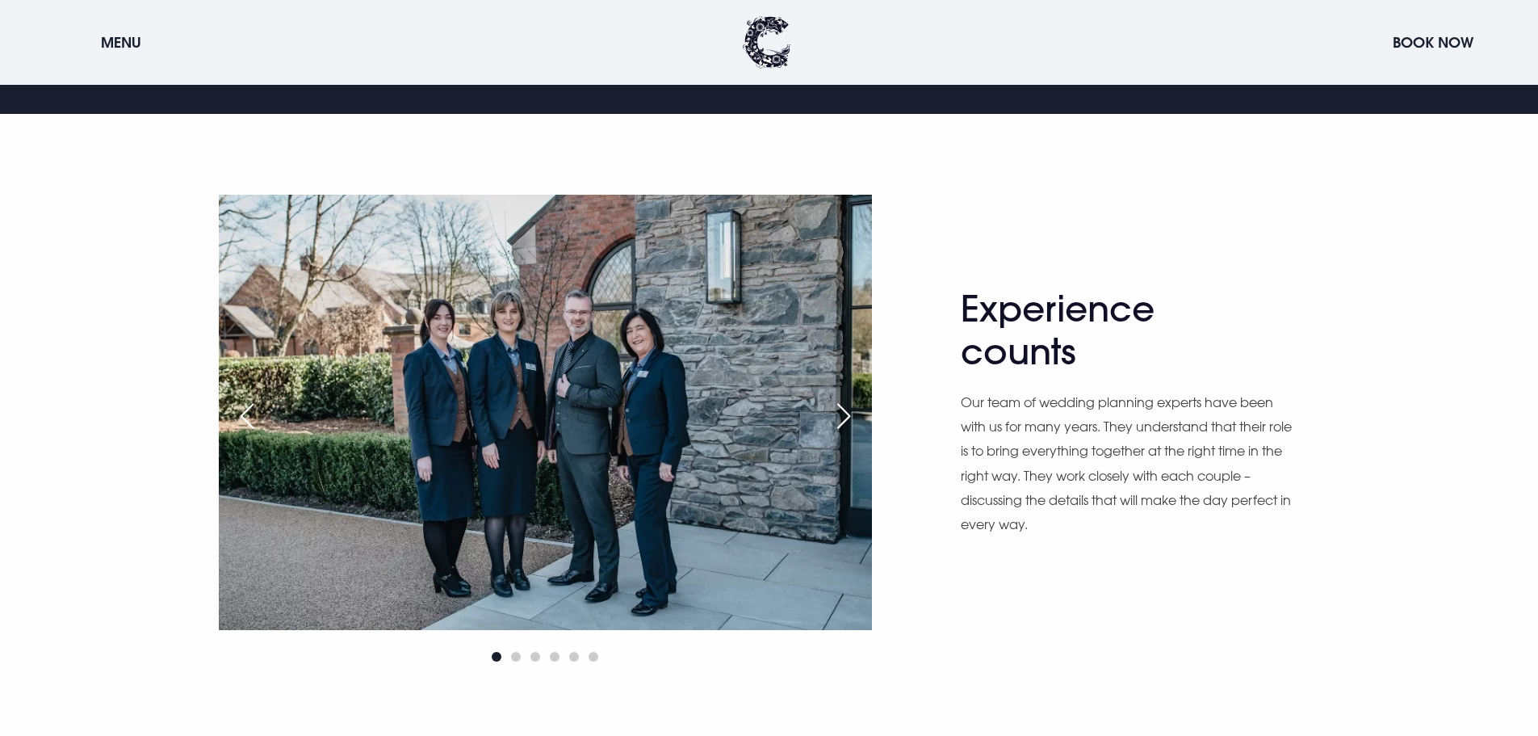
scroll to position [1050, 0]
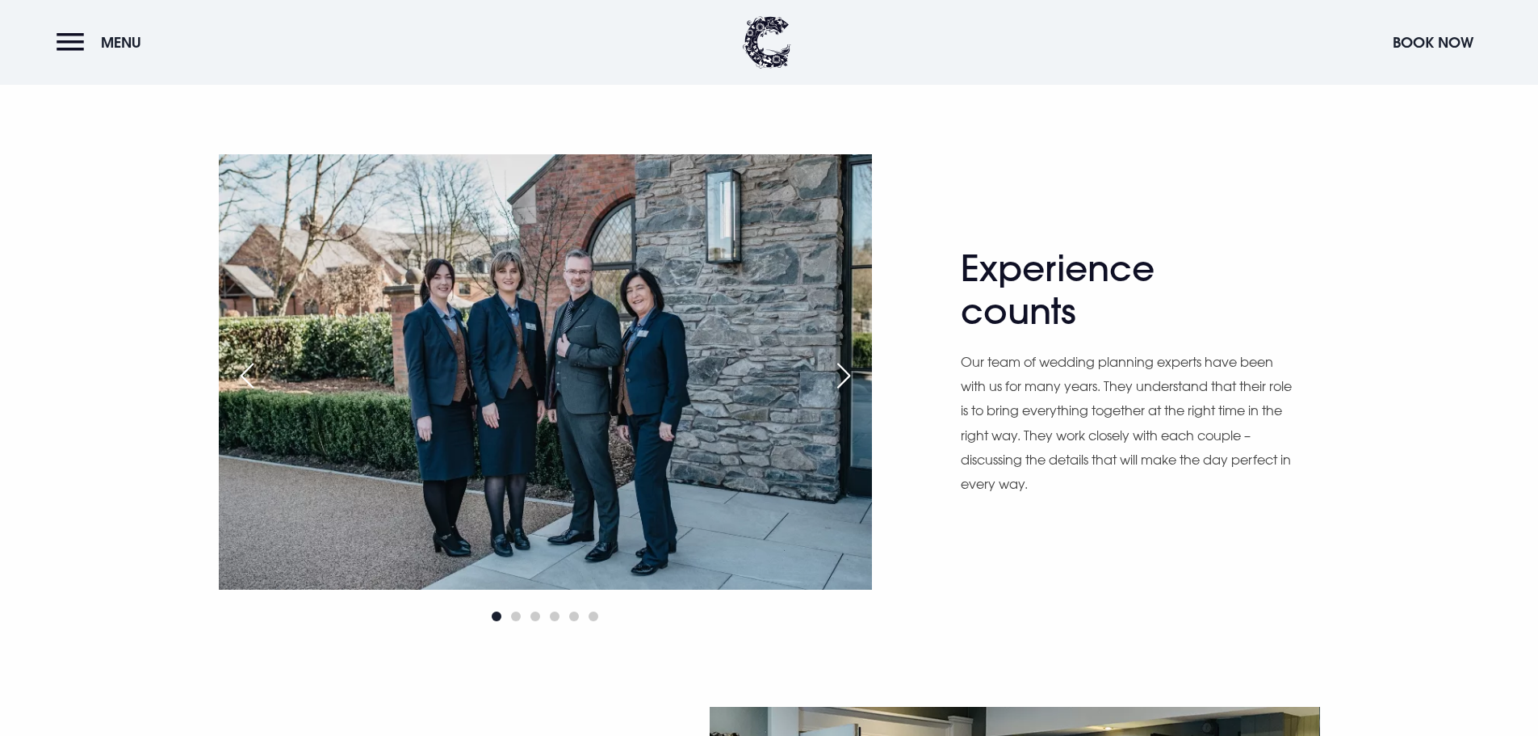
click at [844, 383] on div "Next slide" at bounding box center [844, 376] width 40 height 36
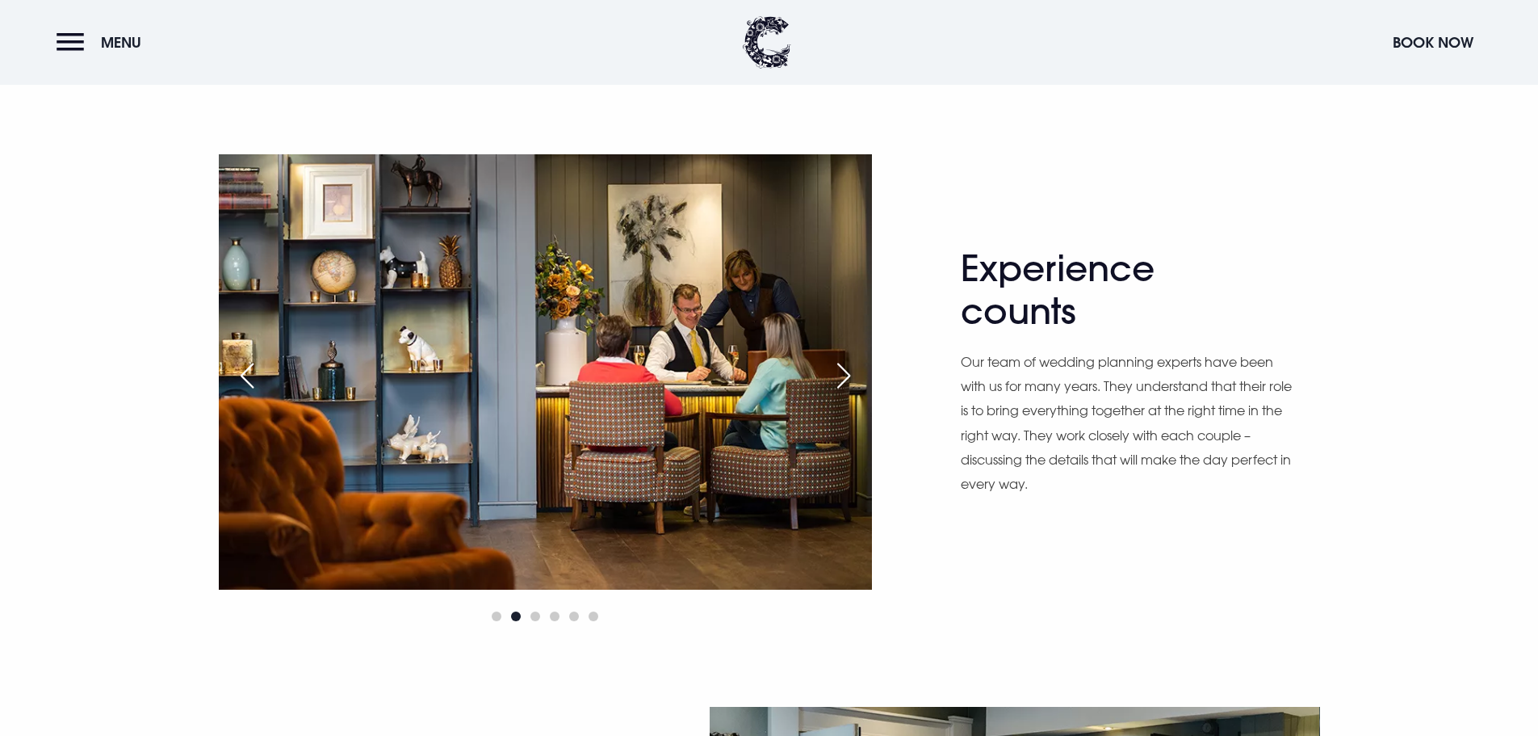
click at [844, 383] on div "Next slide" at bounding box center [844, 376] width 40 height 36
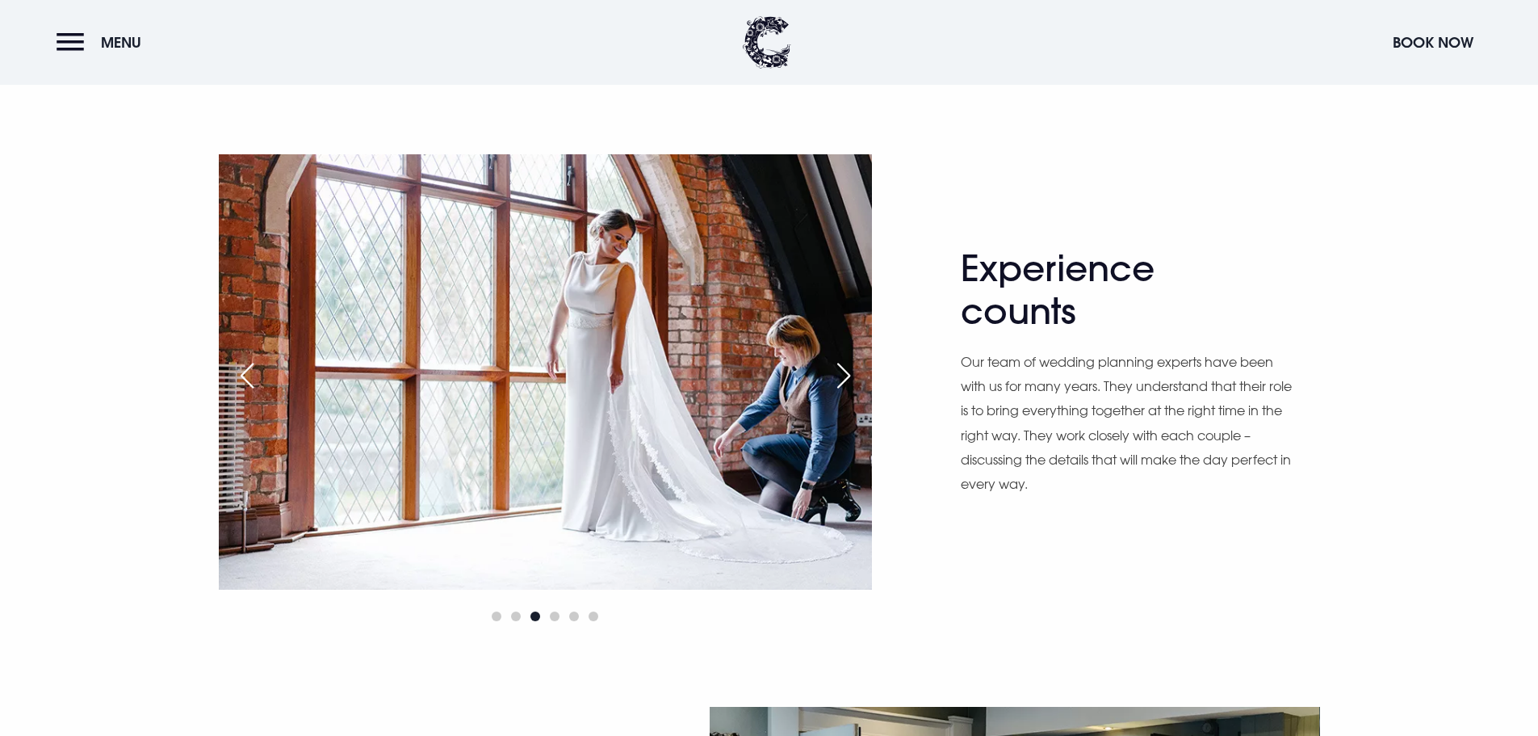
click at [844, 383] on div "Next slide" at bounding box center [844, 376] width 40 height 36
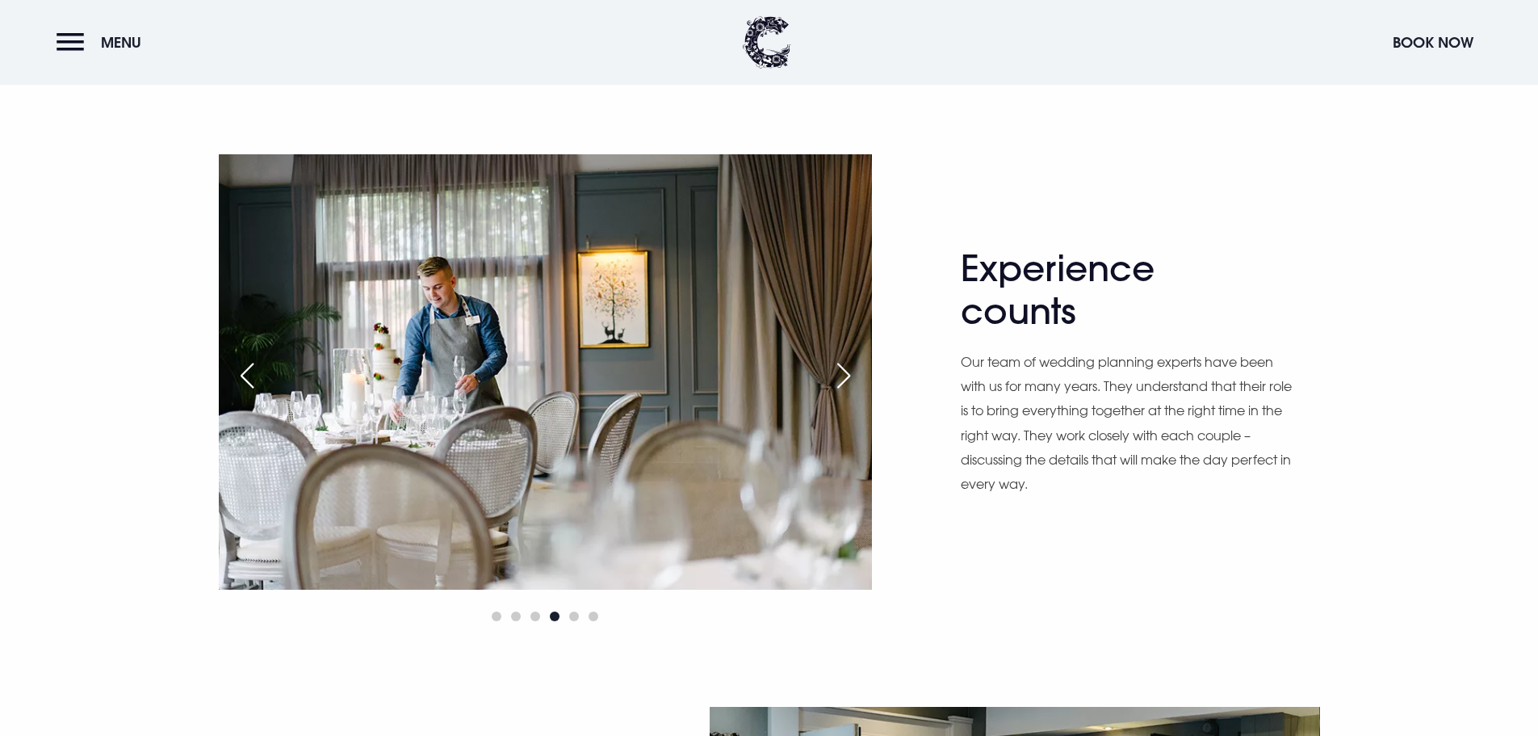
click at [844, 383] on div "Next slide" at bounding box center [844, 376] width 40 height 36
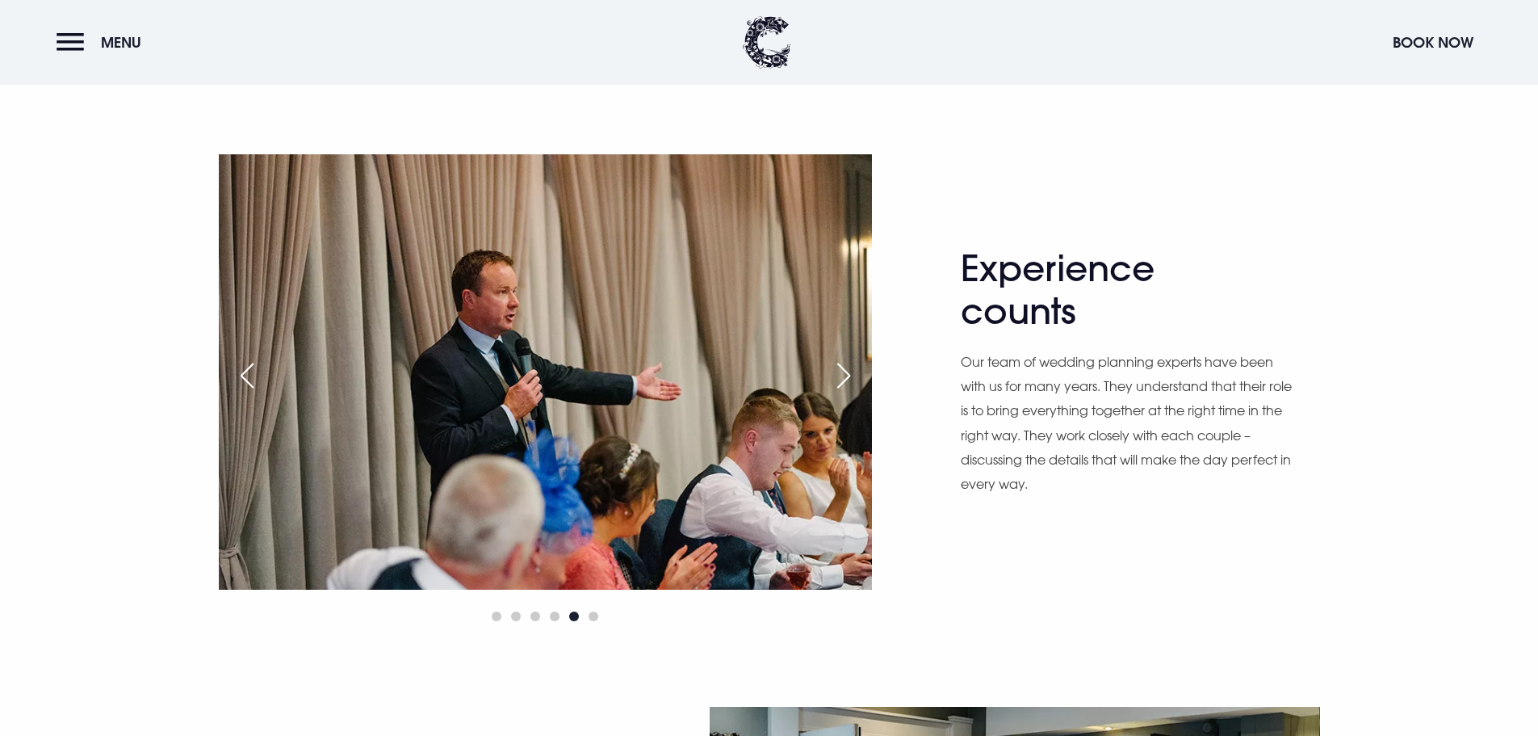
click at [844, 383] on div "Next slide" at bounding box center [844, 376] width 40 height 36
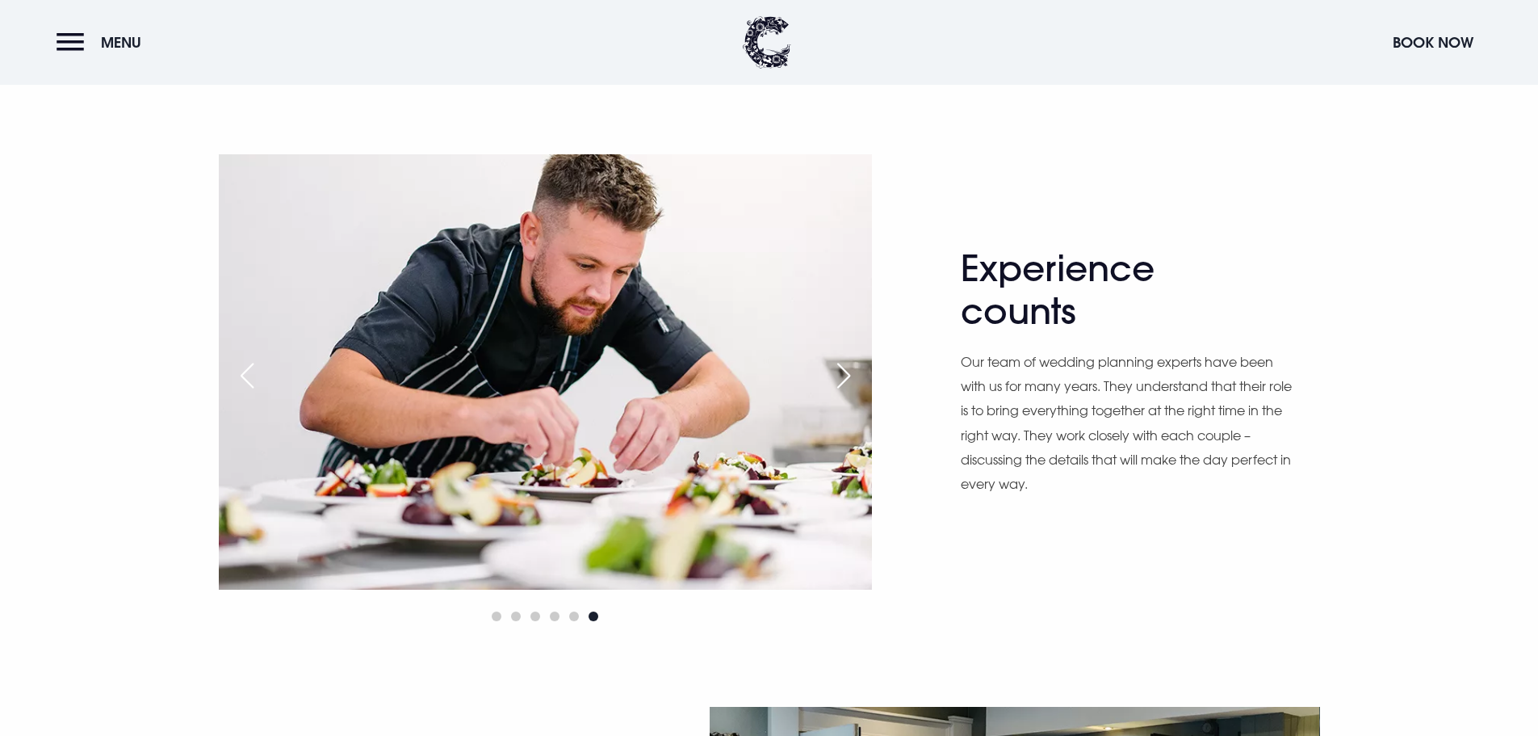
click at [844, 383] on div "Next slide" at bounding box center [844, 376] width 40 height 36
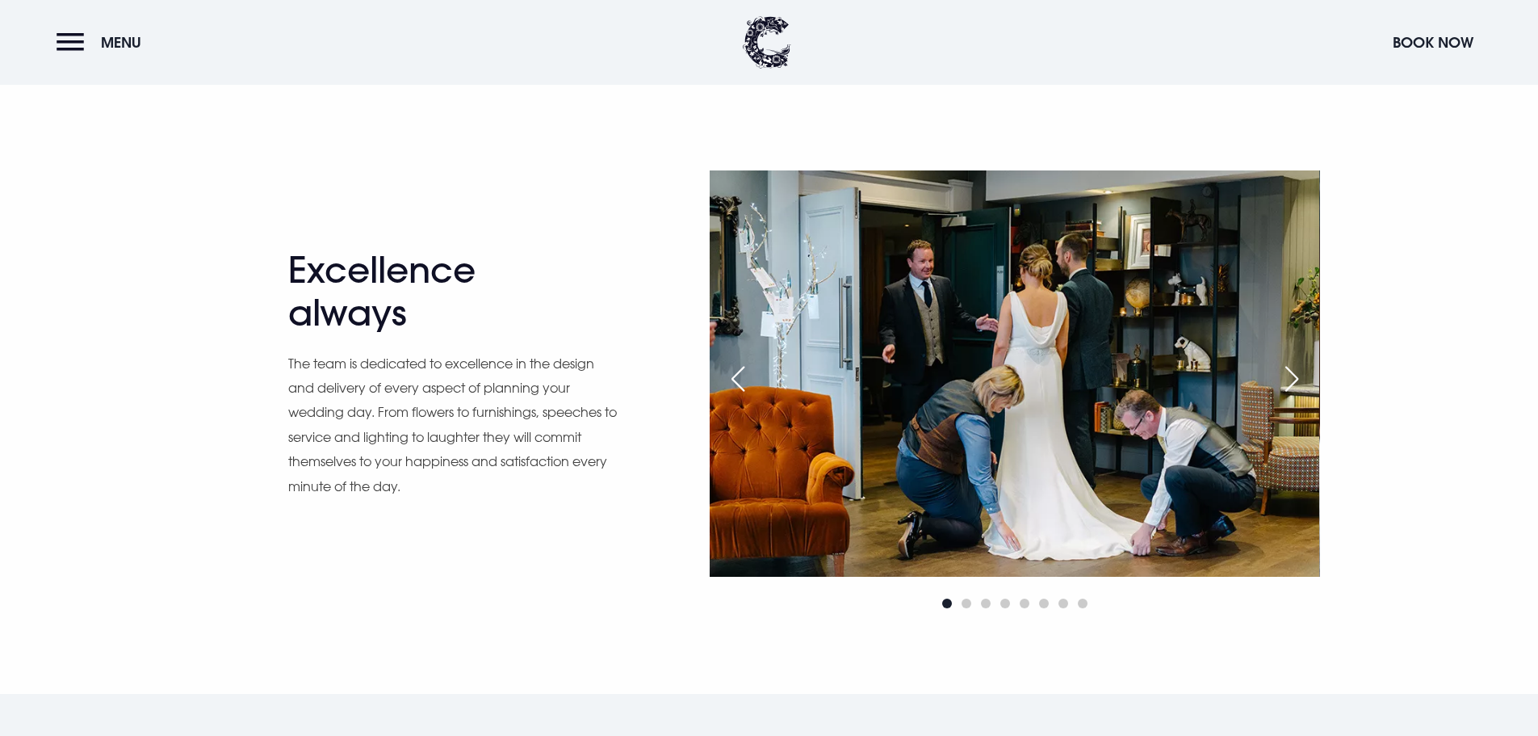
scroll to position [1615, 0]
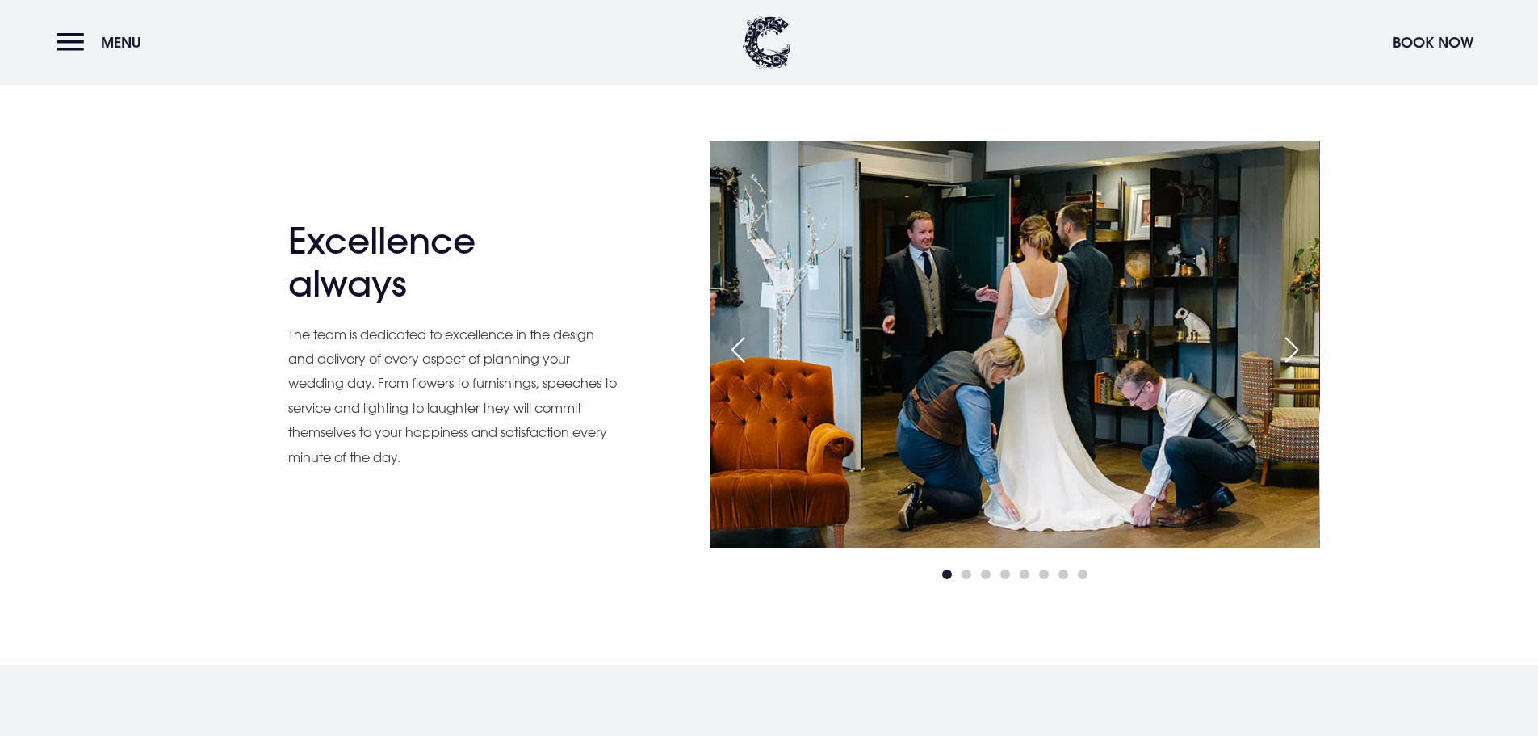
click at [1288, 353] on div "Next slide" at bounding box center [1292, 350] width 40 height 36
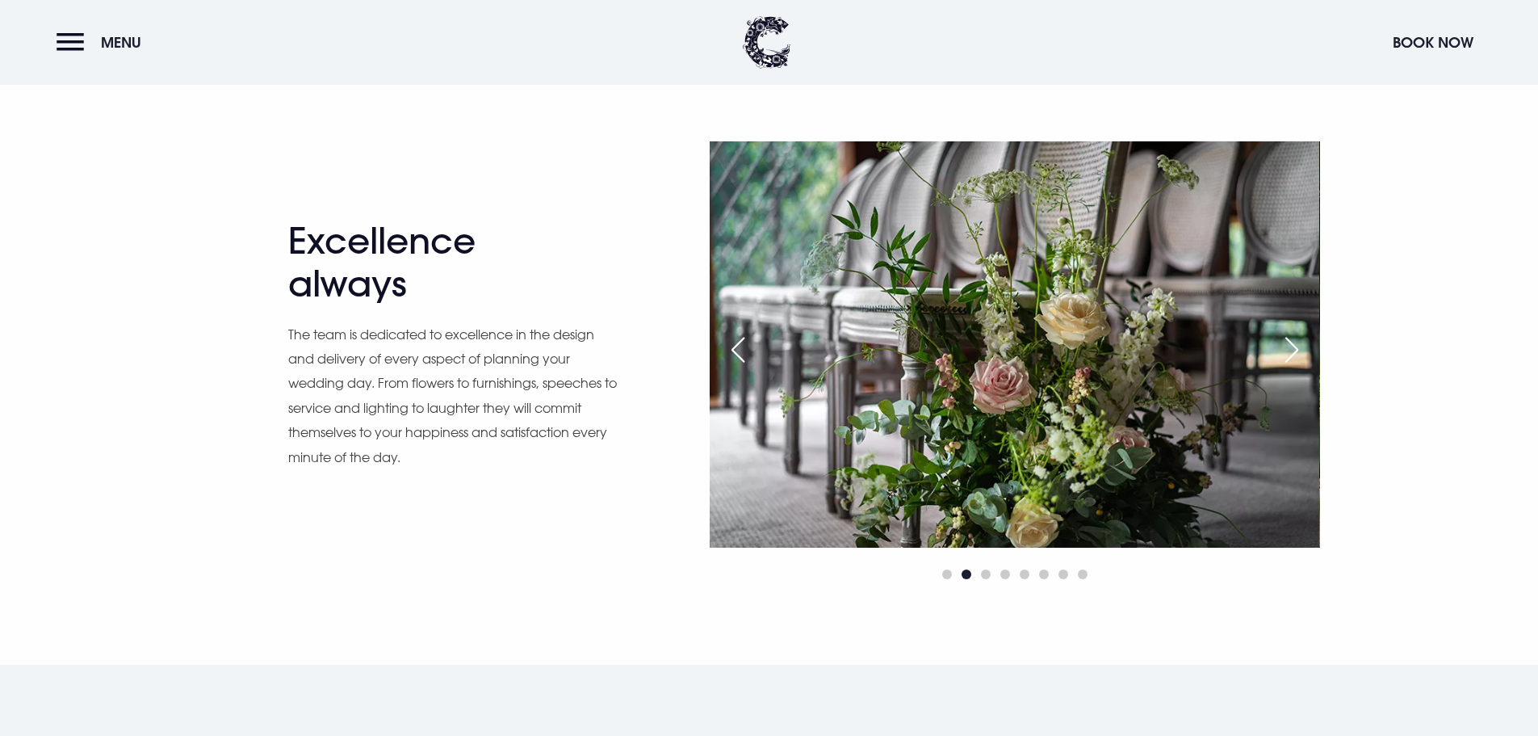
click at [1288, 353] on div "Next slide" at bounding box center [1292, 350] width 40 height 36
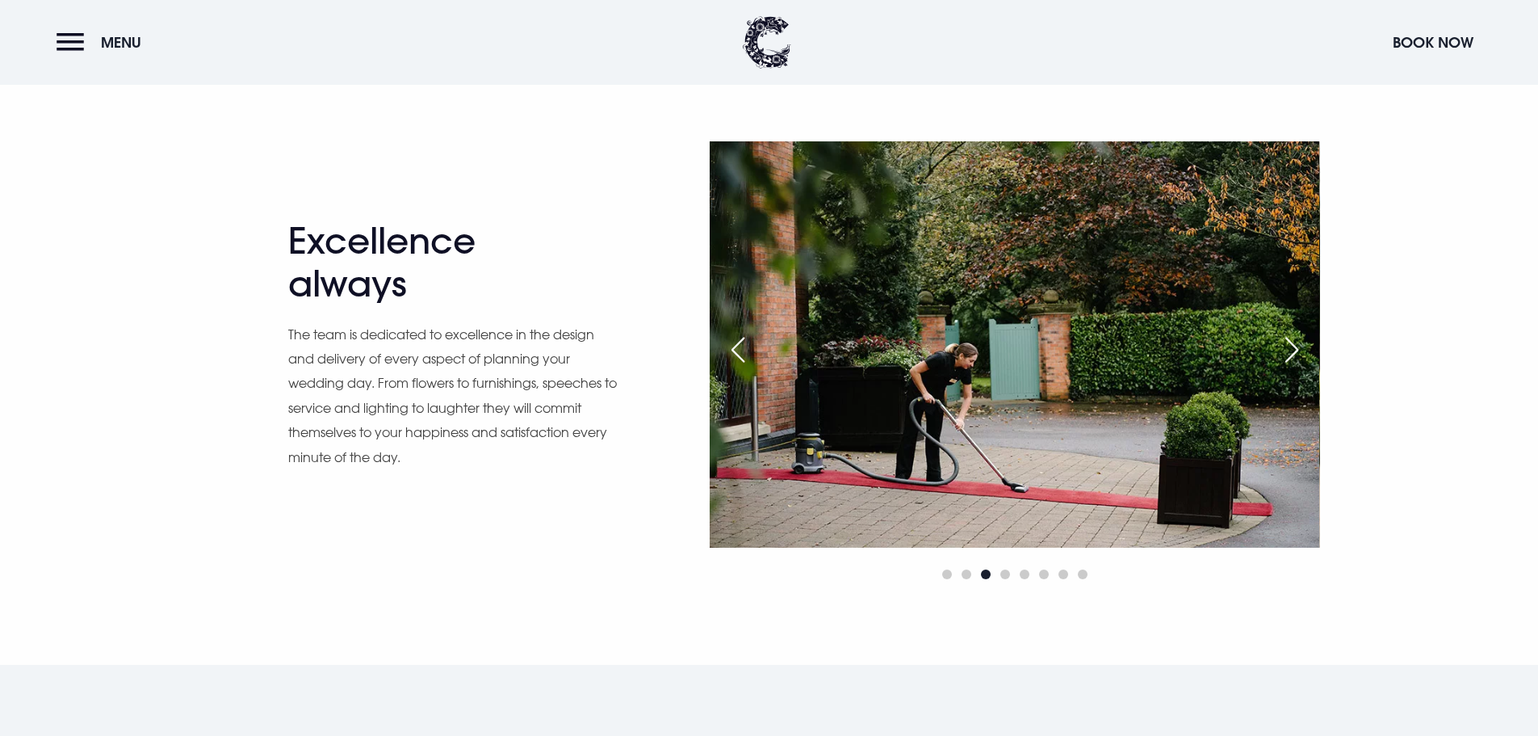
click at [1288, 353] on div "Next slide" at bounding box center [1292, 350] width 40 height 36
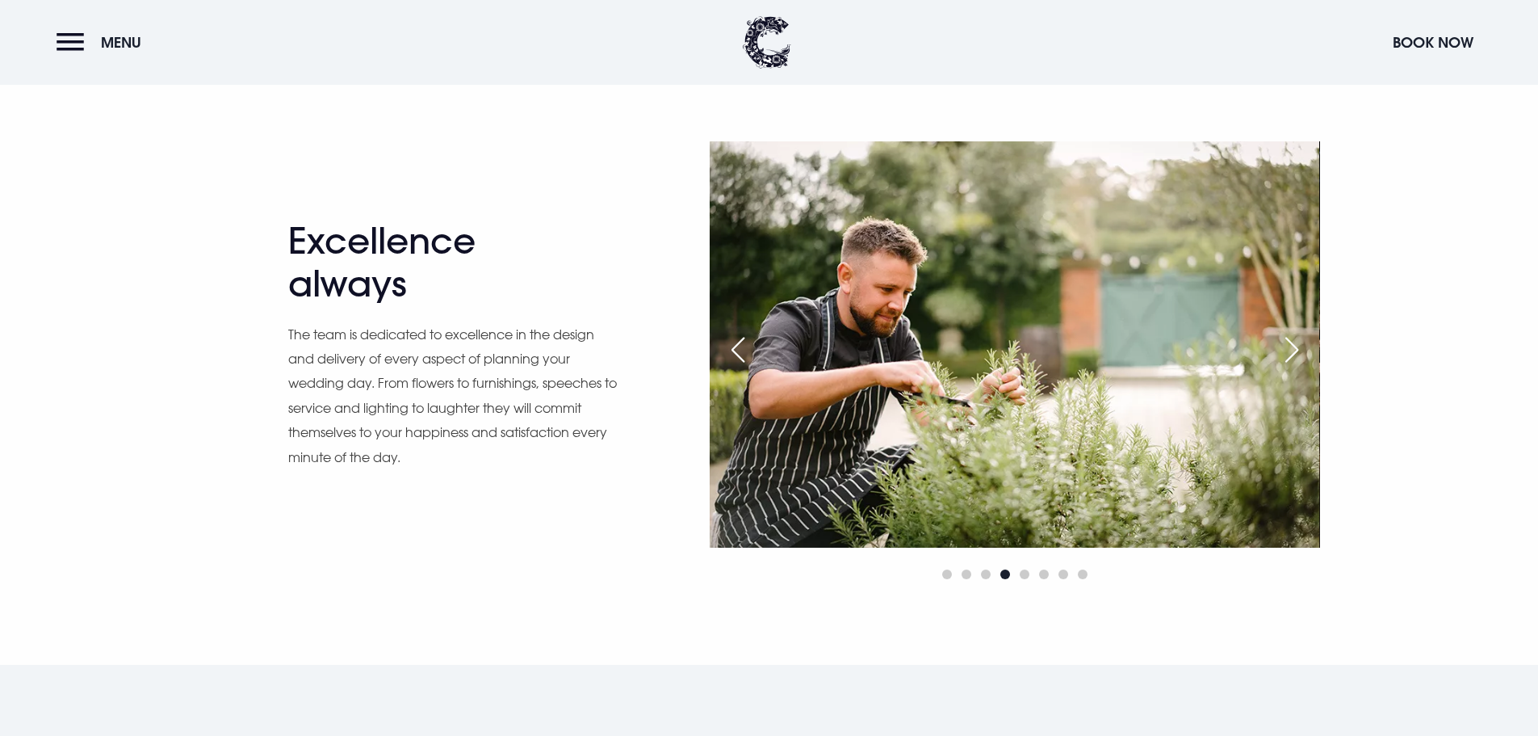
click at [1288, 353] on div "Next slide" at bounding box center [1292, 350] width 40 height 36
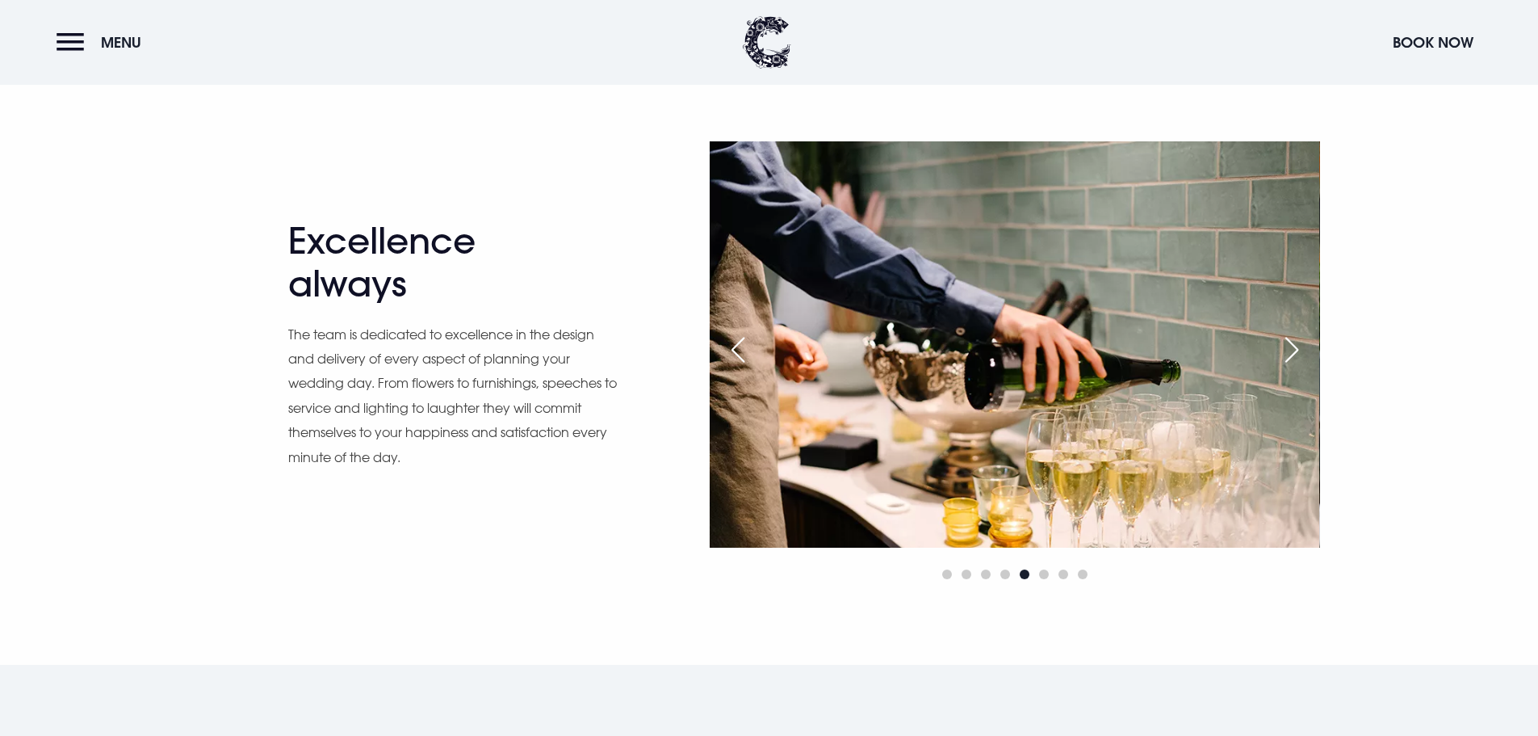
click at [1288, 353] on div "Next slide" at bounding box center [1292, 350] width 40 height 36
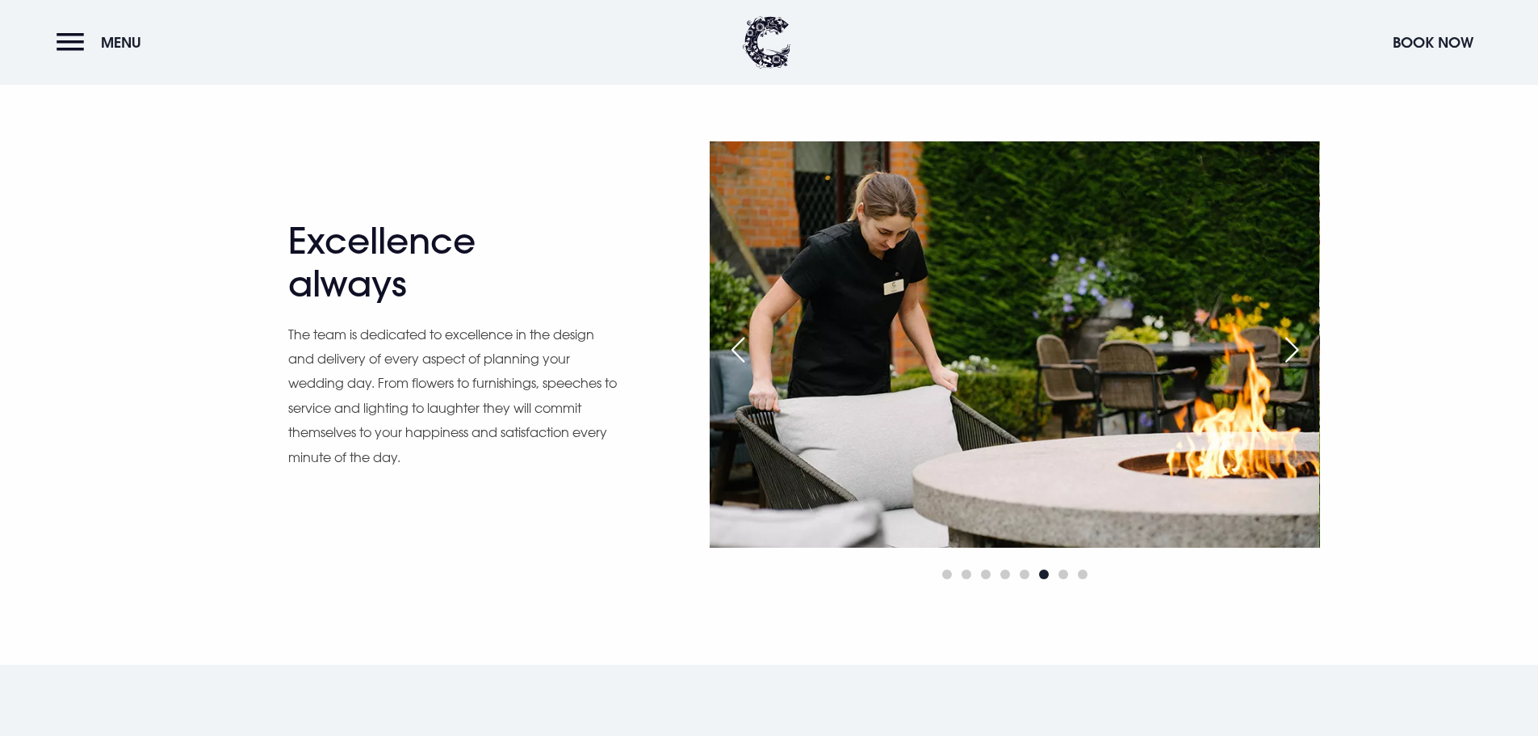
click at [1288, 353] on div "Next slide" at bounding box center [1292, 350] width 40 height 36
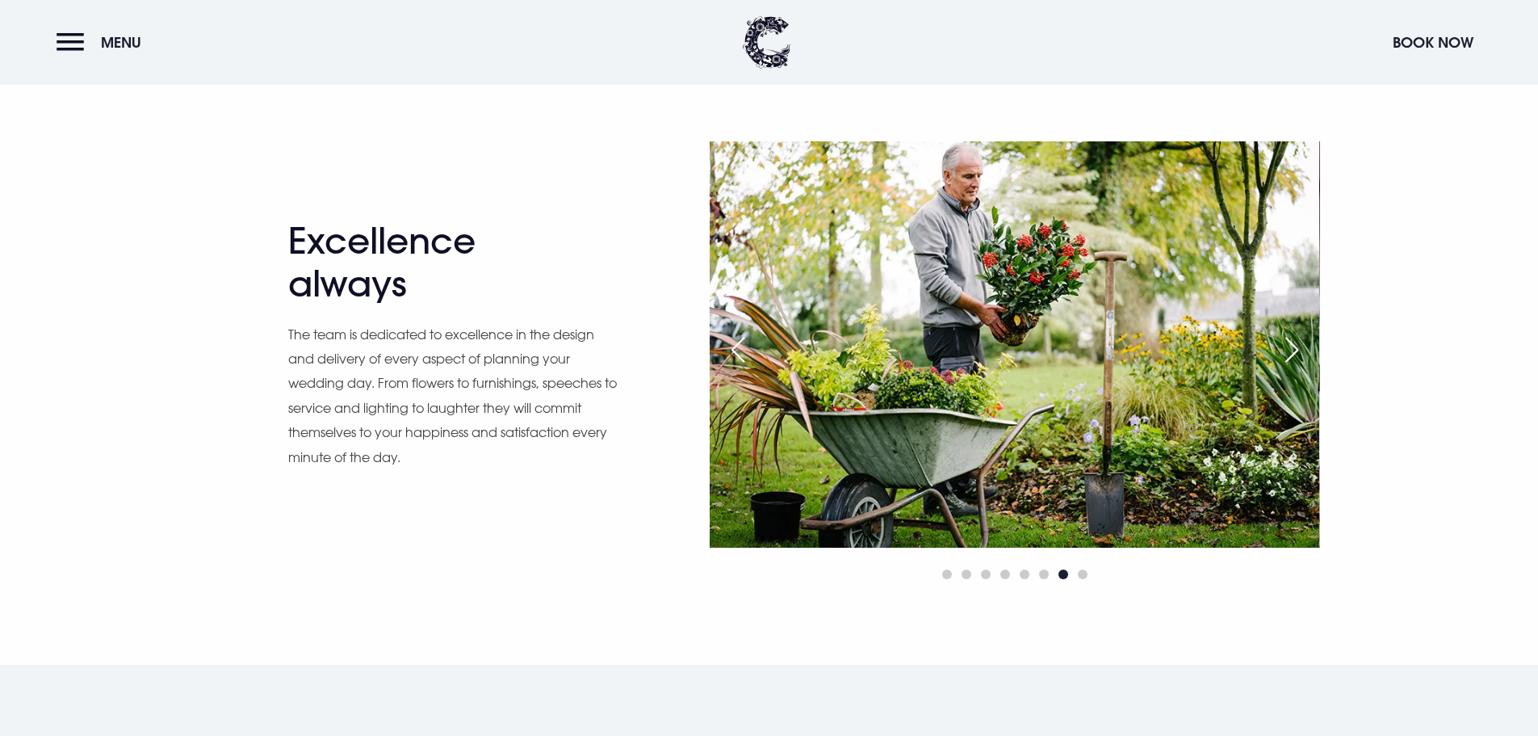
click at [1288, 353] on div "Next slide" at bounding box center [1292, 350] width 40 height 36
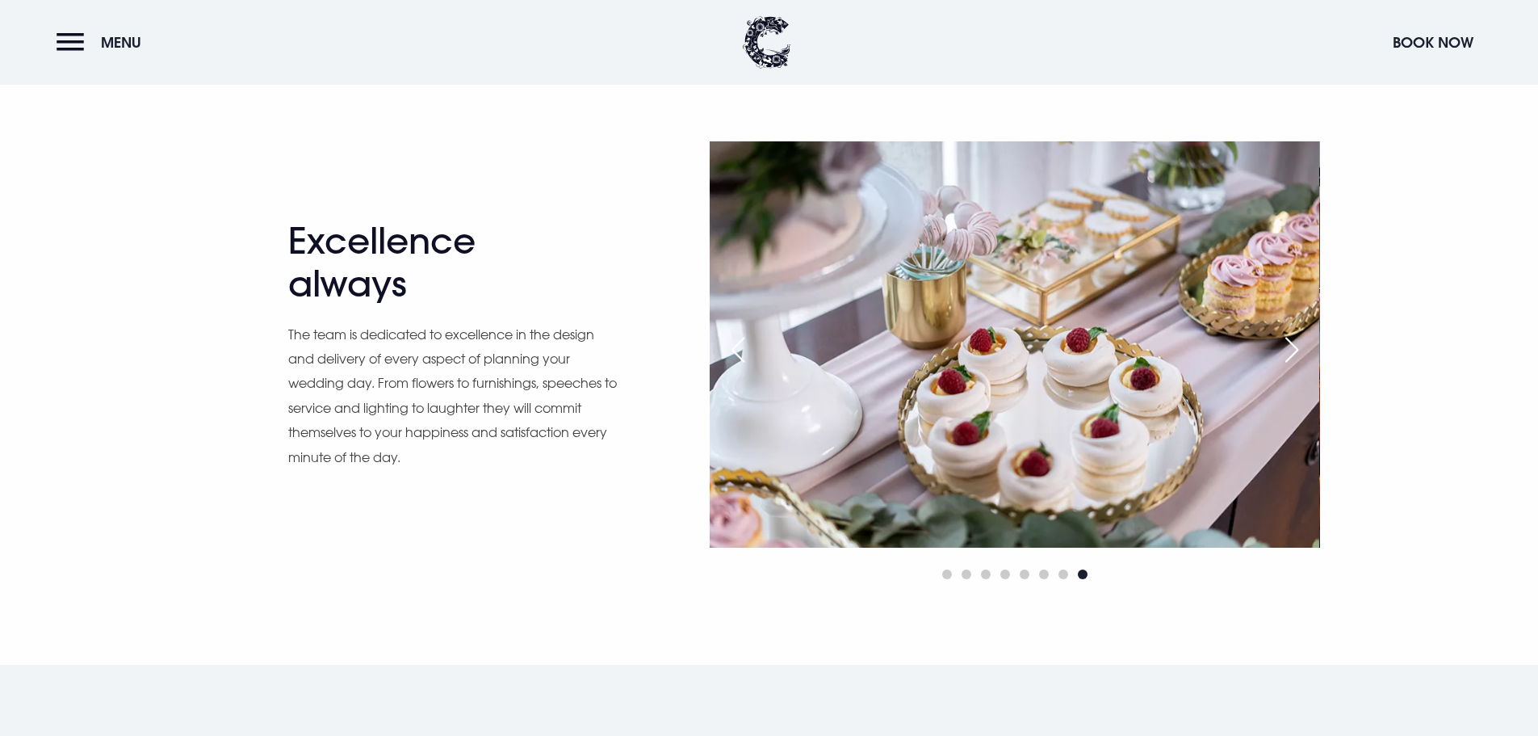
click at [1288, 353] on div "Next slide" at bounding box center [1292, 350] width 40 height 36
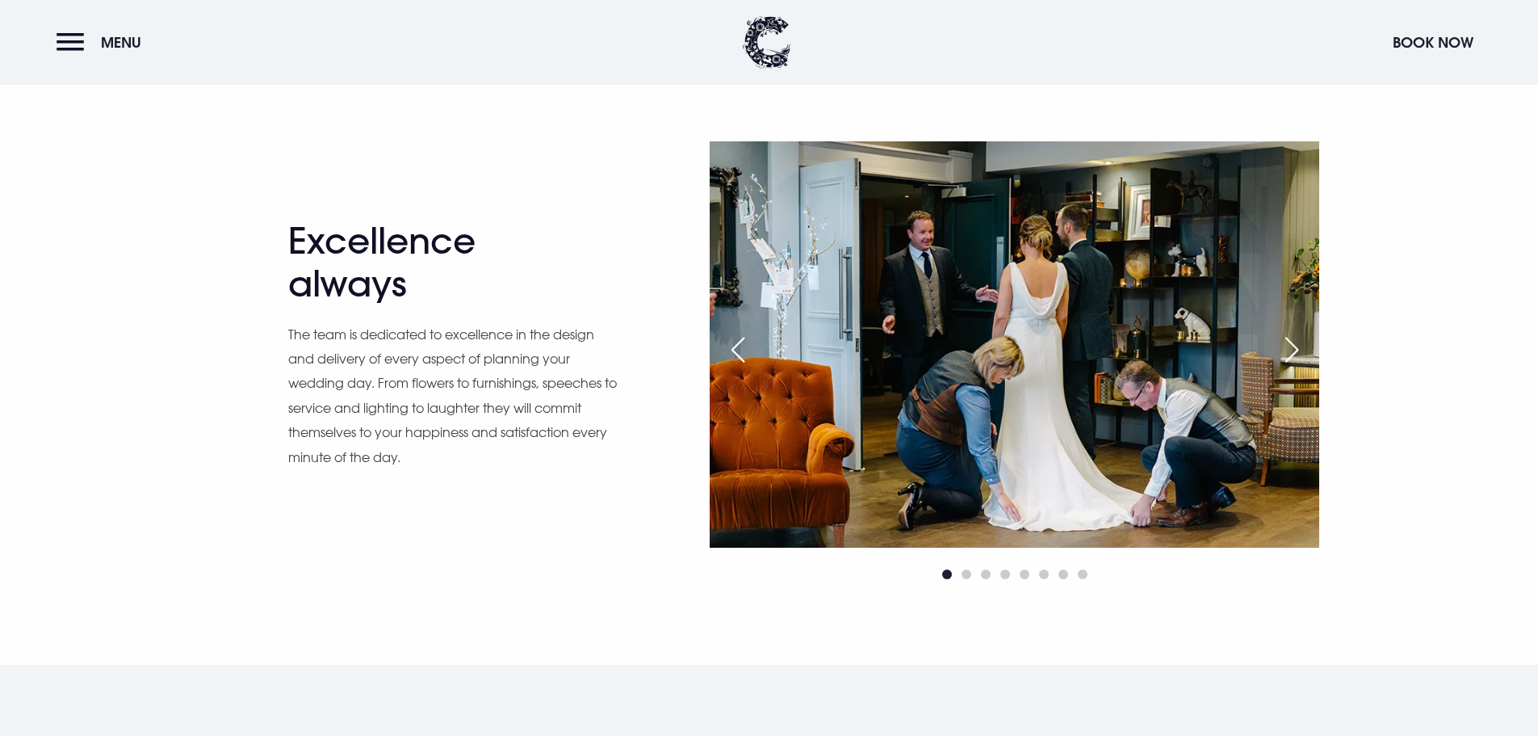
click at [751, 347] on div "Previous slide" at bounding box center [738, 350] width 40 height 36
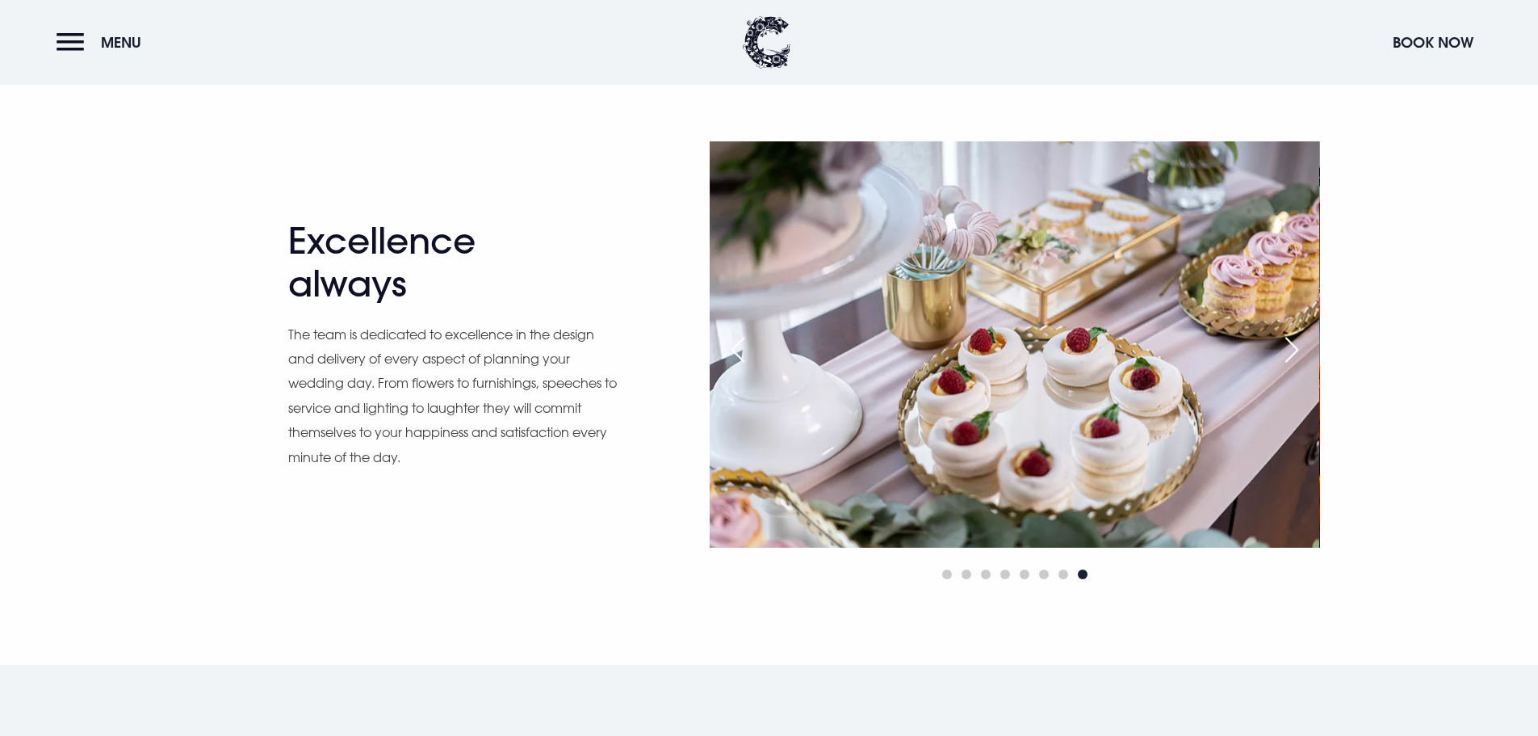
click at [1287, 341] on div "Next slide" at bounding box center [1292, 350] width 40 height 36
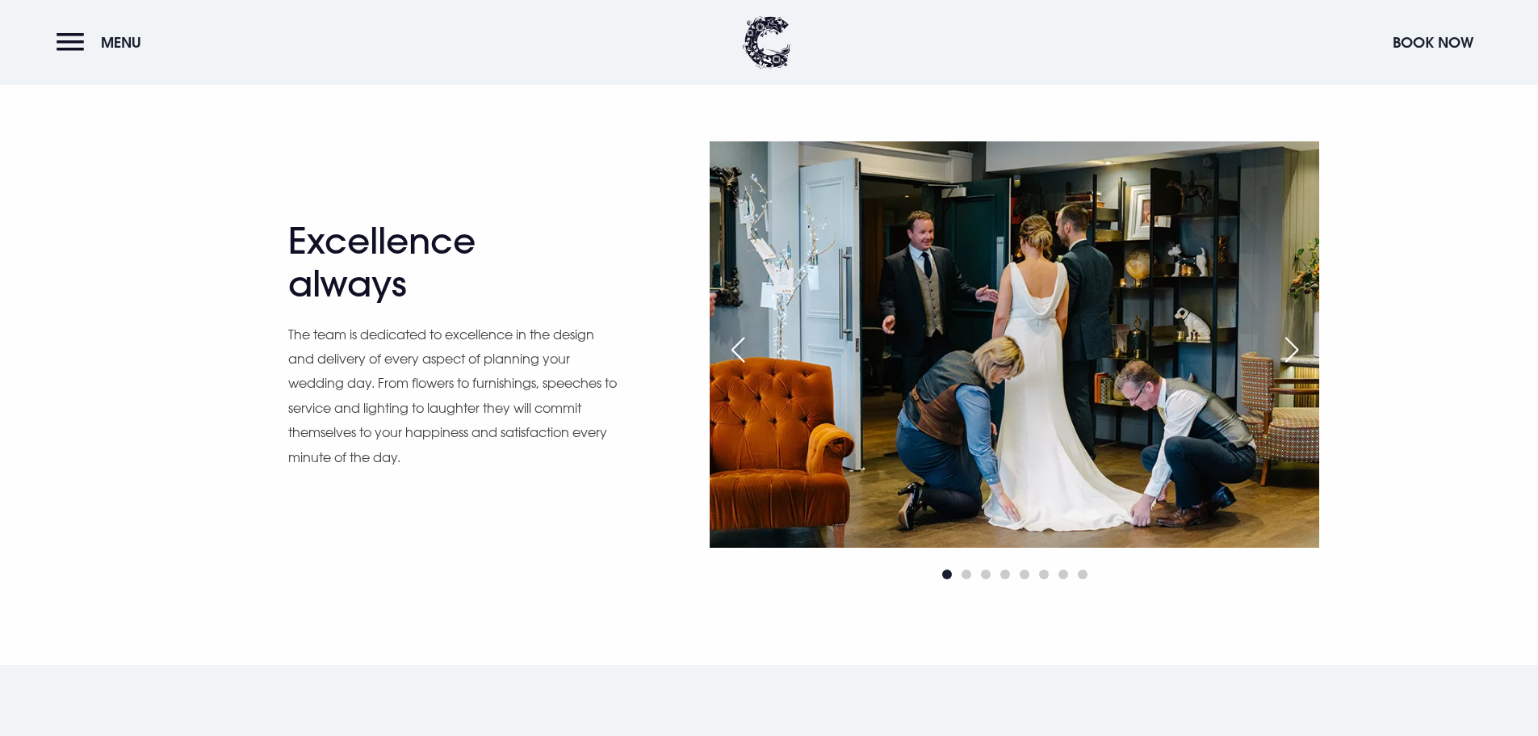
click at [1287, 341] on div "Next slide" at bounding box center [1292, 350] width 40 height 36
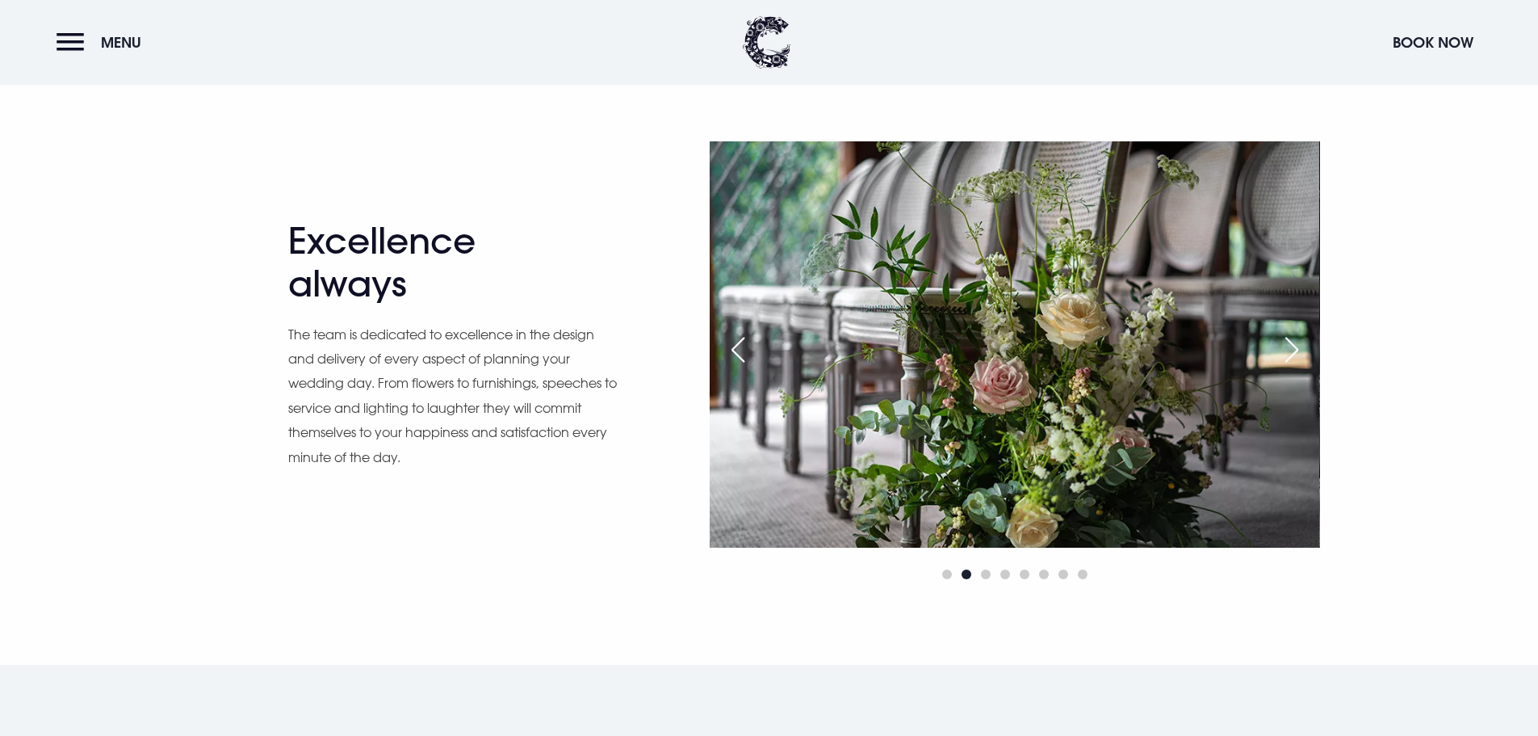
click at [1287, 341] on div "Next slide" at bounding box center [1292, 350] width 40 height 36
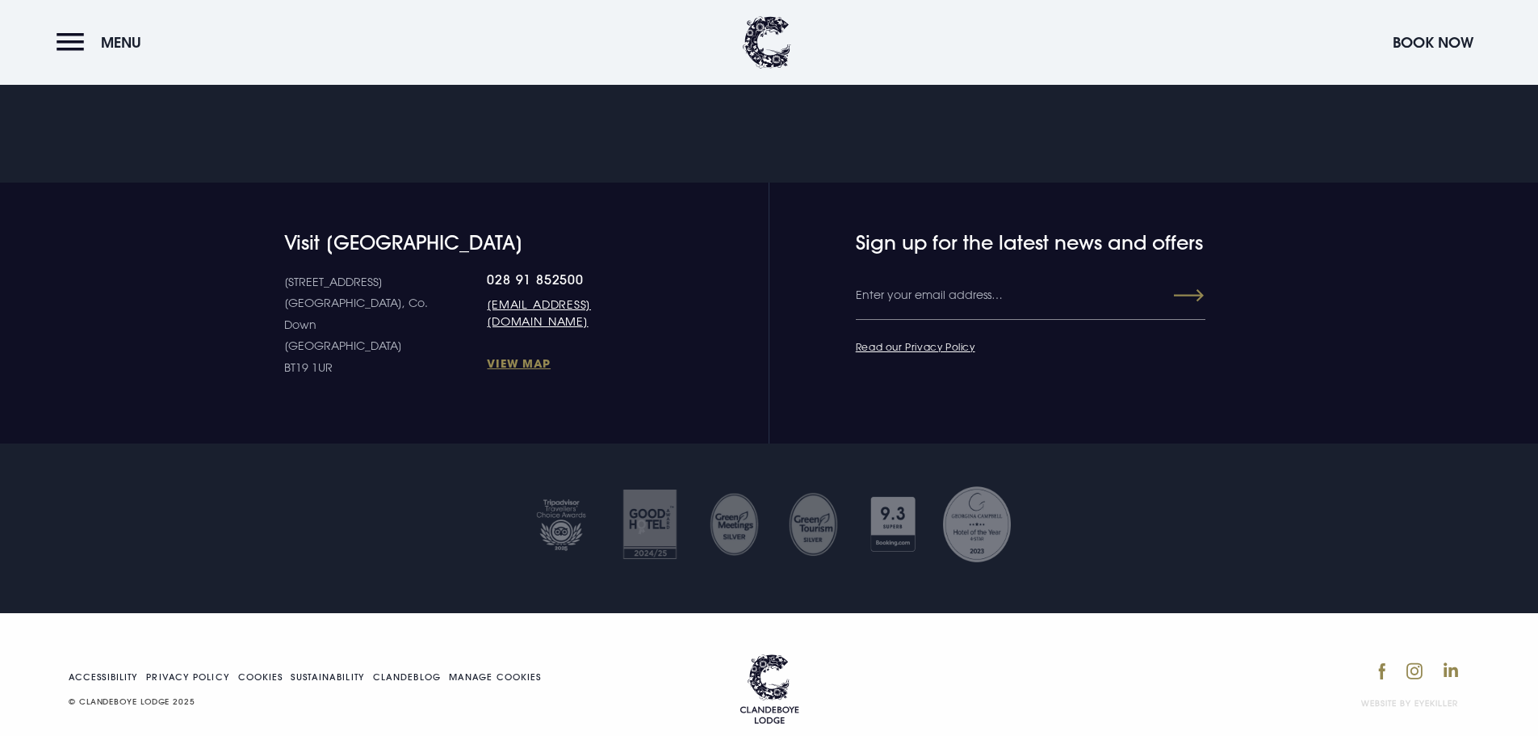
scroll to position [3358, 0]
